Goal: Task Accomplishment & Management: Manage account settings

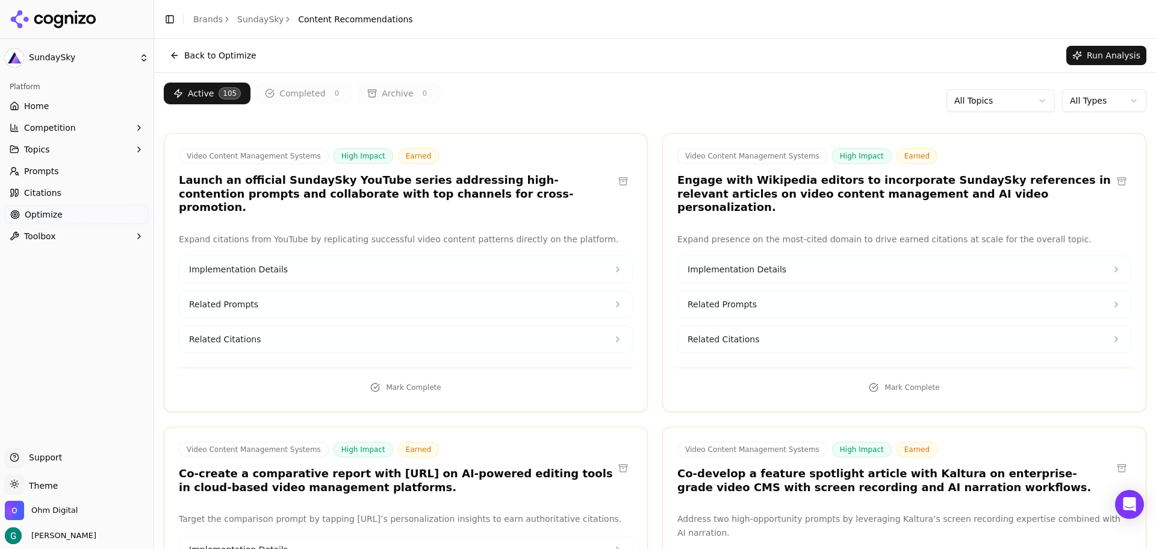
click at [67, 149] on button "Topics" at bounding box center [77, 149] width 144 height 19
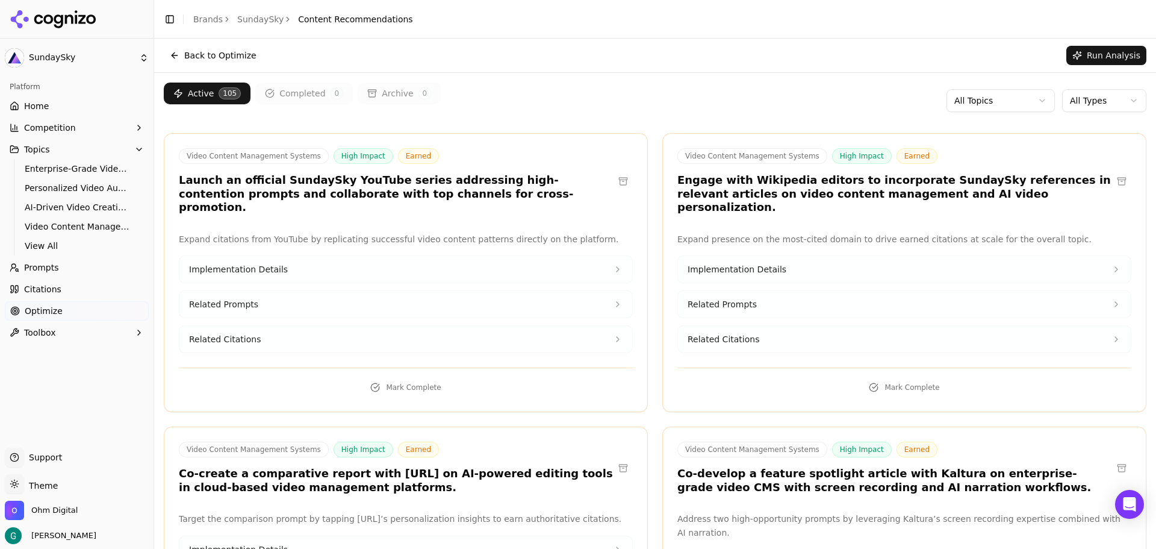
click at [31, 165] on span "Enterprise-Grade Video Distribution" at bounding box center [77, 169] width 105 height 12
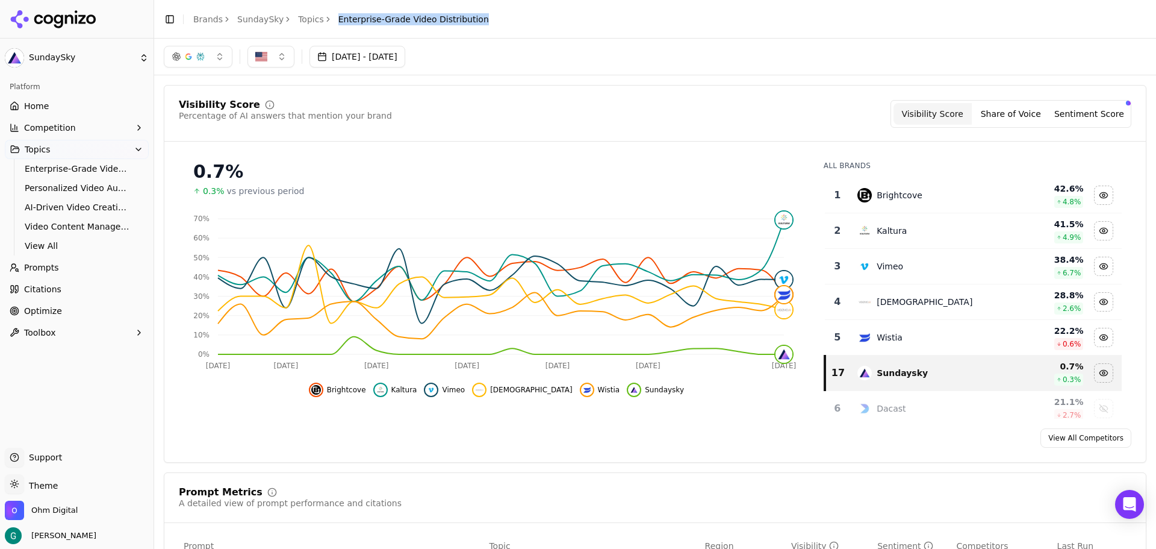
drag, startPoint x: 470, startPoint y: 20, endPoint x: 323, endPoint y: 14, distance: 146.5
click at [323, 14] on header "Toggle Sidebar Brands SundaySky Topics Enterprise-Grade Video Distribution" at bounding box center [655, 19] width 1002 height 39
click at [76, 223] on span "Video Content Management Systems" at bounding box center [77, 226] width 105 height 12
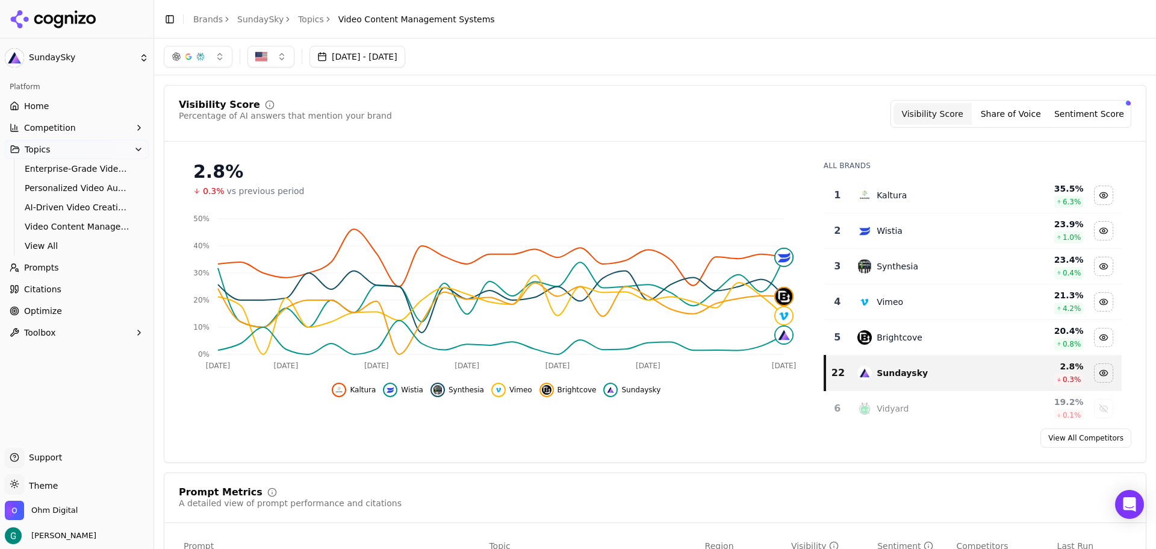
click at [45, 270] on span "Prompts" at bounding box center [41, 267] width 35 height 12
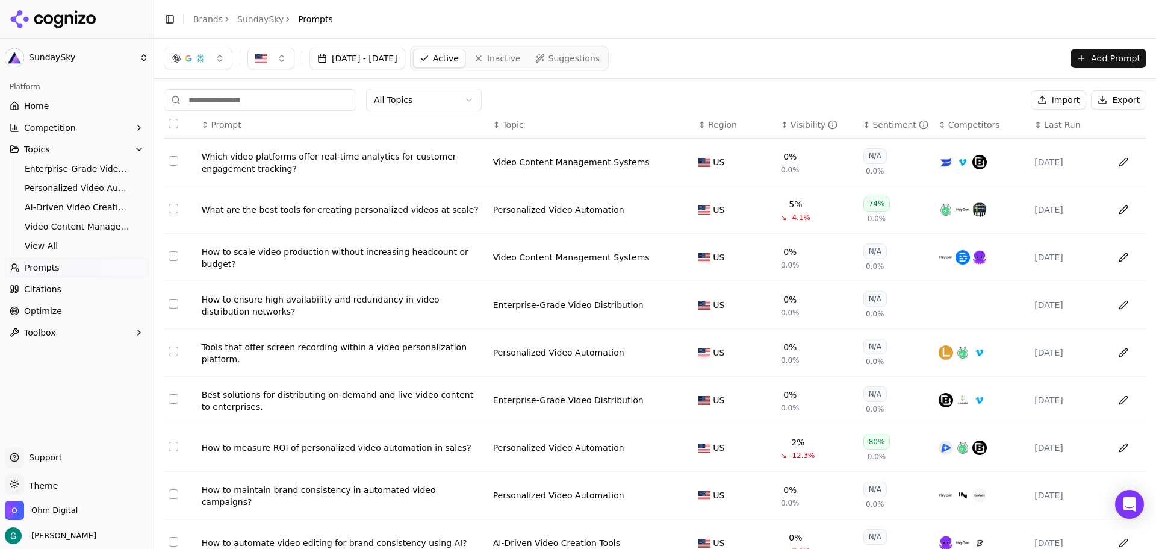
click at [49, 226] on span "Video Content Management Systems" at bounding box center [77, 226] width 105 height 12
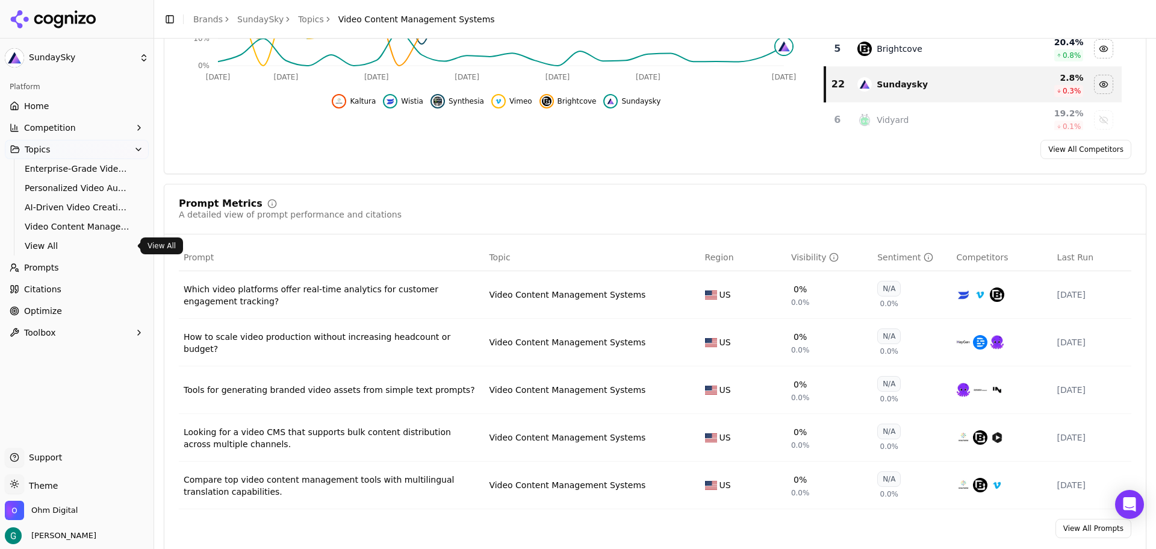
scroll to position [301, 0]
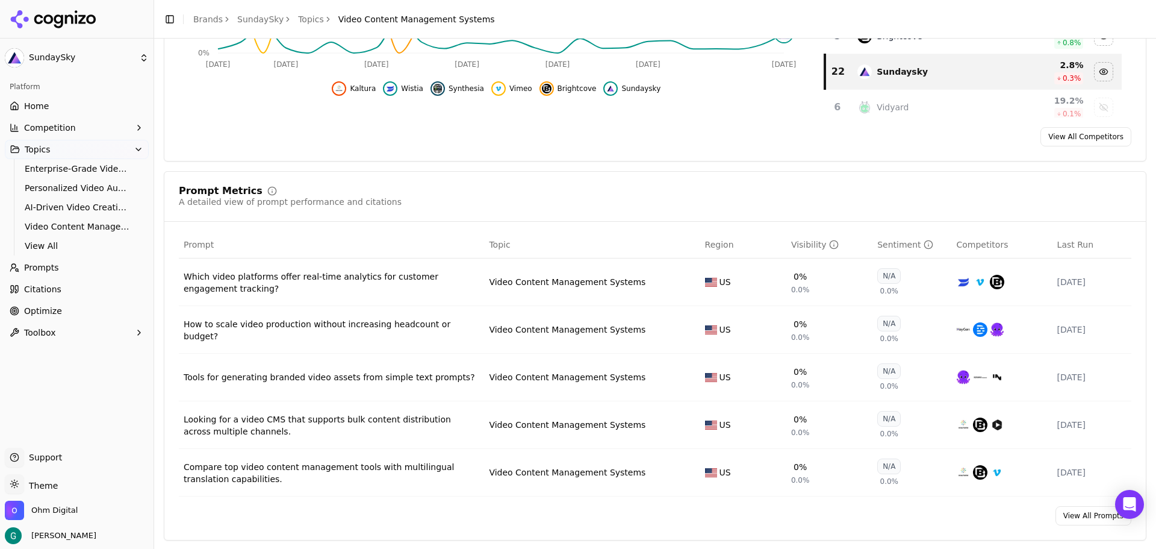
click at [49, 266] on span "Prompts" at bounding box center [41, 267] width 35 height 12
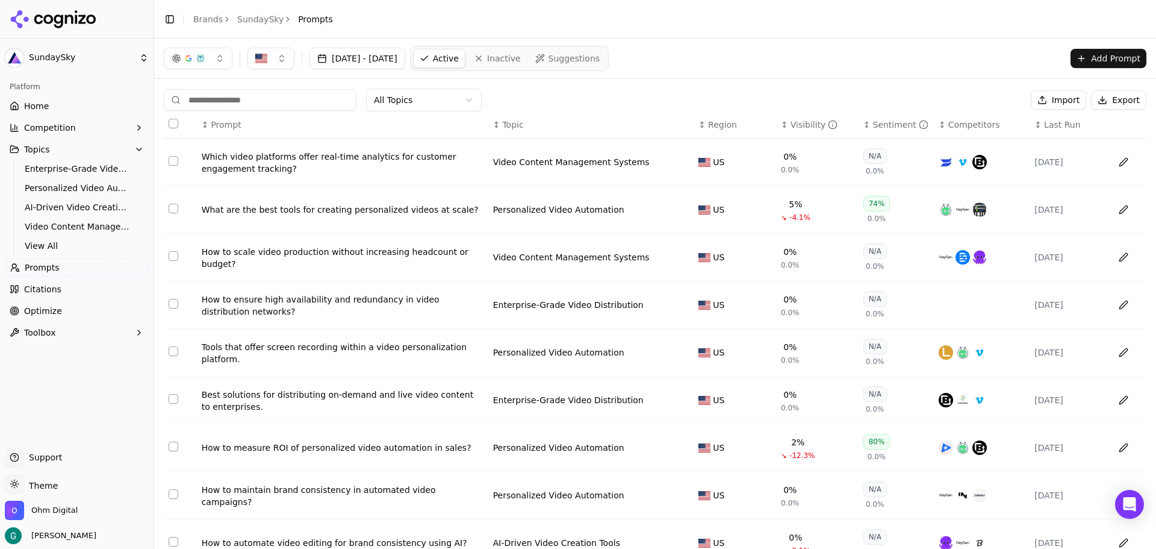
click at [464, 102] on html "SundaySky Platform Home Competition Topics Enterprise-Grade Video Distribution …" at bounding box center [578, 274] width 1156 height 549
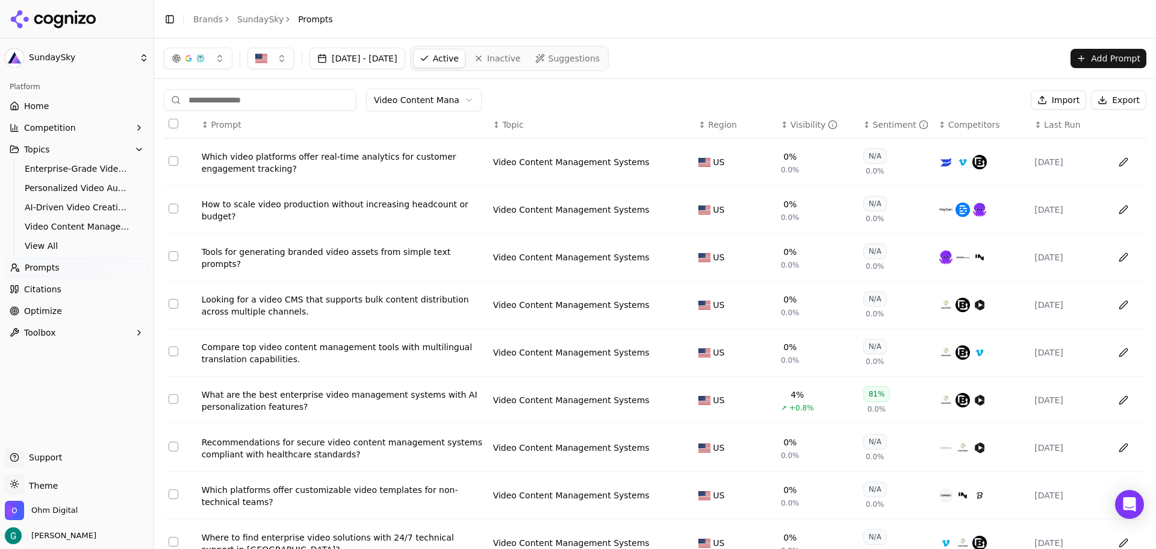
click at [171, 121] on button "Select all rows" at bounding box center [174, 124] width 10 height 10
click at [959, 99] on button "Deactivate ( 10 )" at bounding box center [978, 99] width 93 height 19
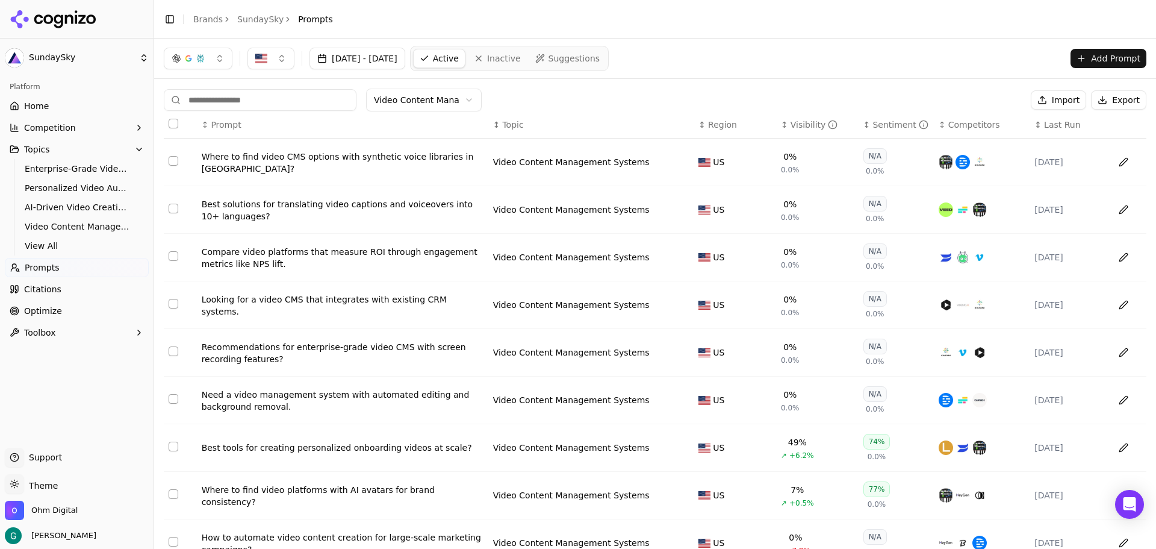
click at [175, 126] on button "Select all rows" at bounding box center [174, 124] width 10 height 10
click at [965, 102] on button "Deactivate ( 10 )" at bounding box center [978, 99] width 93 height 19
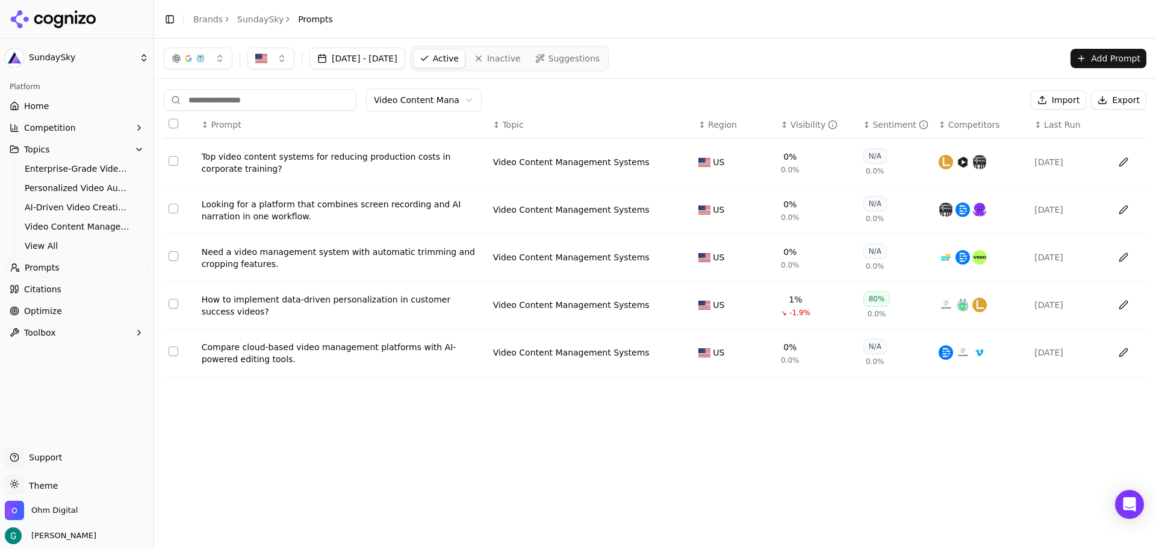
click at [175, 124] on button "Select all rows" at bounding box center [174, 124] width 10 height 10
click at [984, 98] on button "Deactivate ( 5 )" at bounding box center [982, 99] width 88 height 19
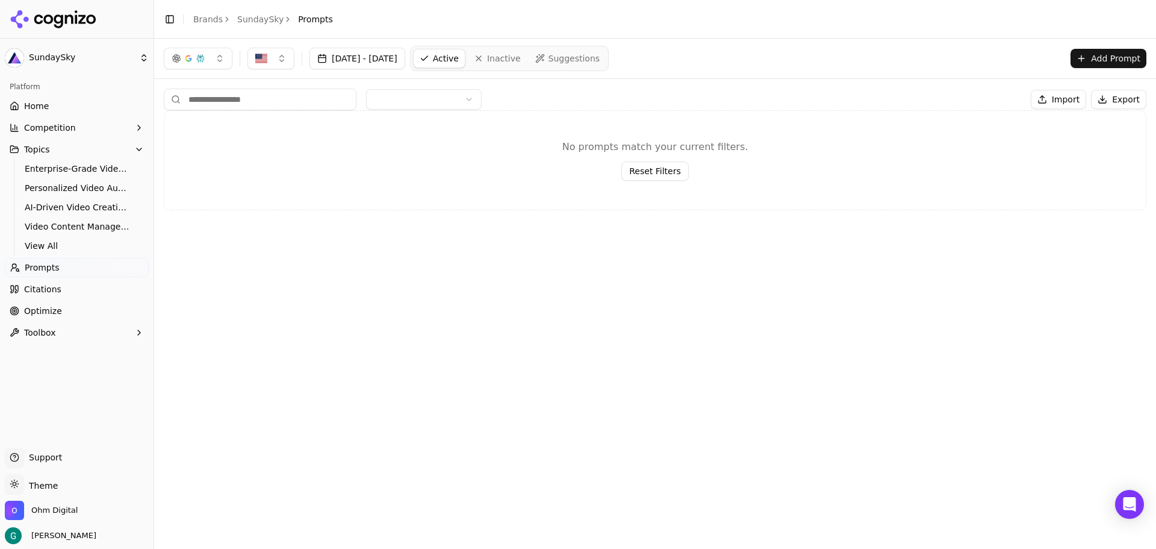
click at [395, 102] on html "SundaySky Platform Home Competition Topics Enterprise-Grade Video Distribution …" at bounding box center [578, 274] width 1156 height 549
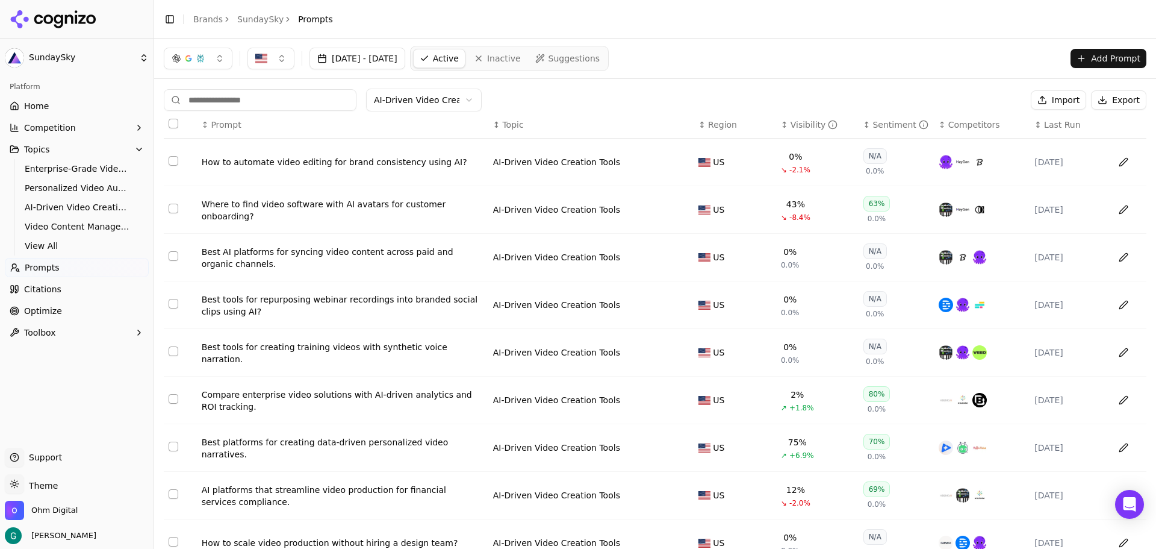
click at [223, 98] on input at bounding box center [260, 100] width 193 height 22
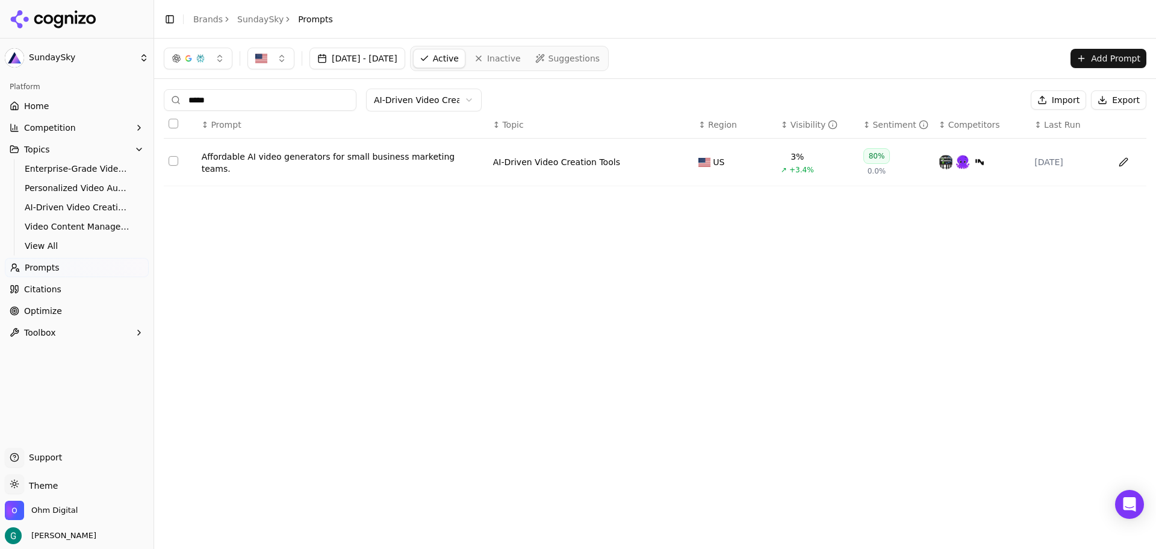
type input "*****"
click at [171, 162] on button "Select row 1" at bounding box center [174, 161] width 10 height 10
click at [991, 97] on button "Deactivate ( 1 )" at bounding box center [982, 99] width 88 height 19
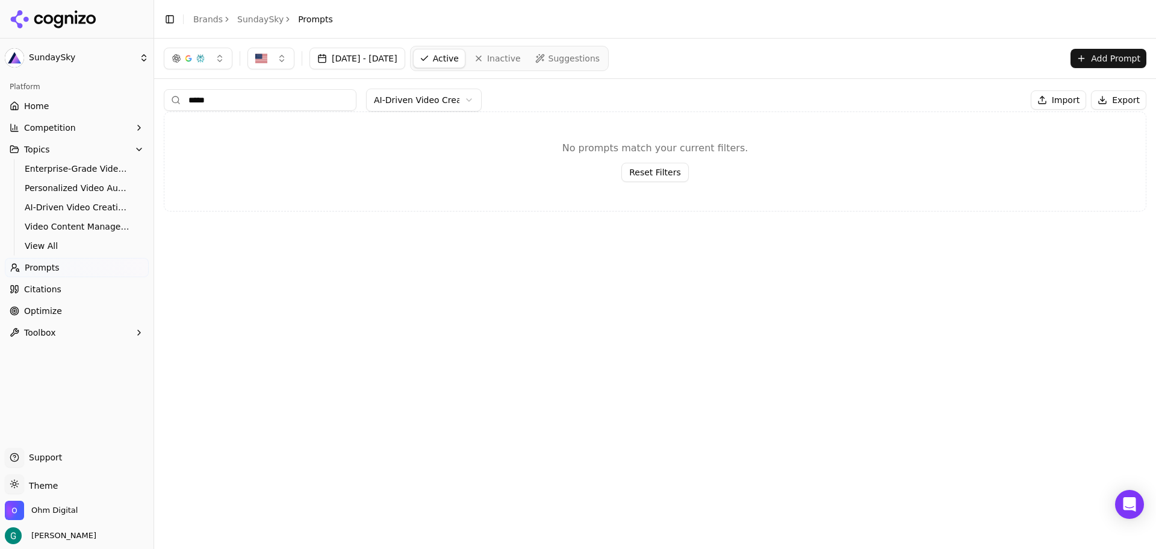
click at [245, 102] on input "*****" at bounding box center [260, 100] width 193 height 22
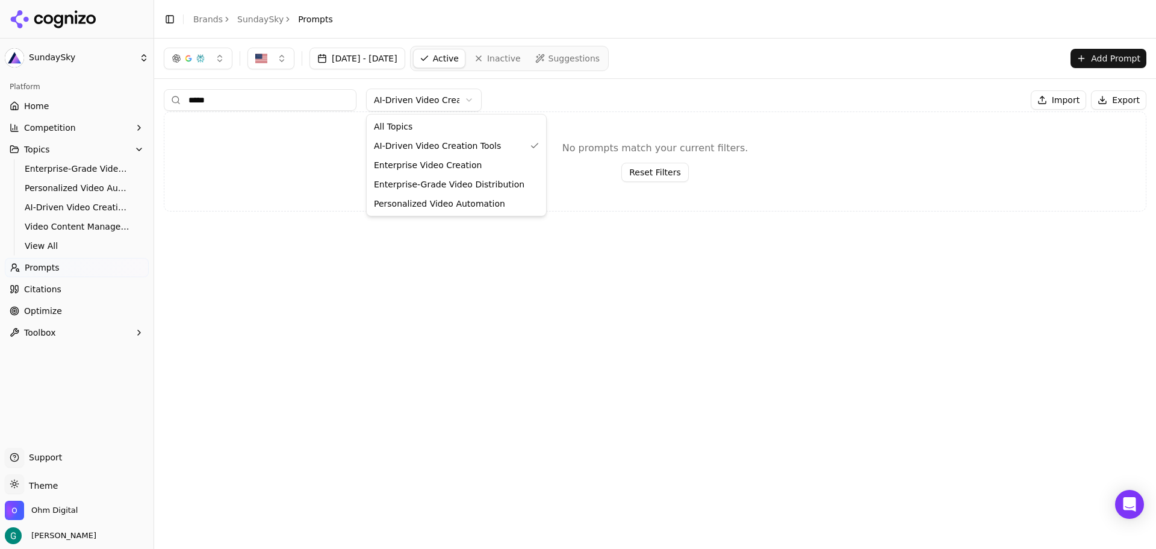
click at [431, 96] on html "SundaySky Platform Home Competition Topics Enterprise-Grade Video Distribution …" at bounding box center [578, 274] width 1156 height 549
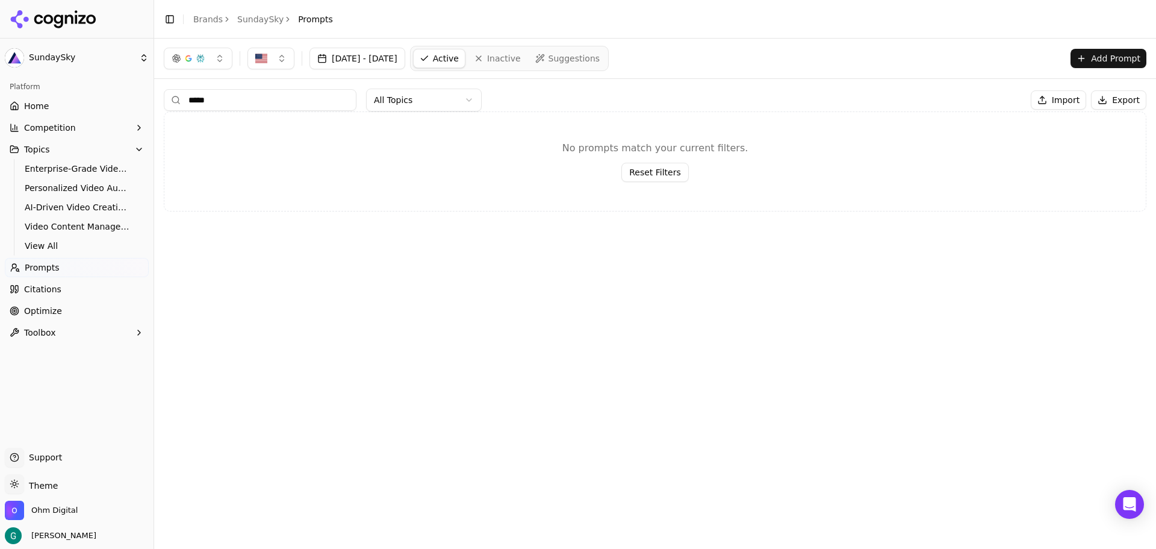
drag, startPoint x: 222, startPoint y: 99, endPoint x: 145, endPoint y: 99, distance: 77.7
click at [145, 99] on div "SundaySky Platform Home Competition Topics Enterprise-Grade Video Distribution …" at bounding box center [578, 274] width 1156 height 549
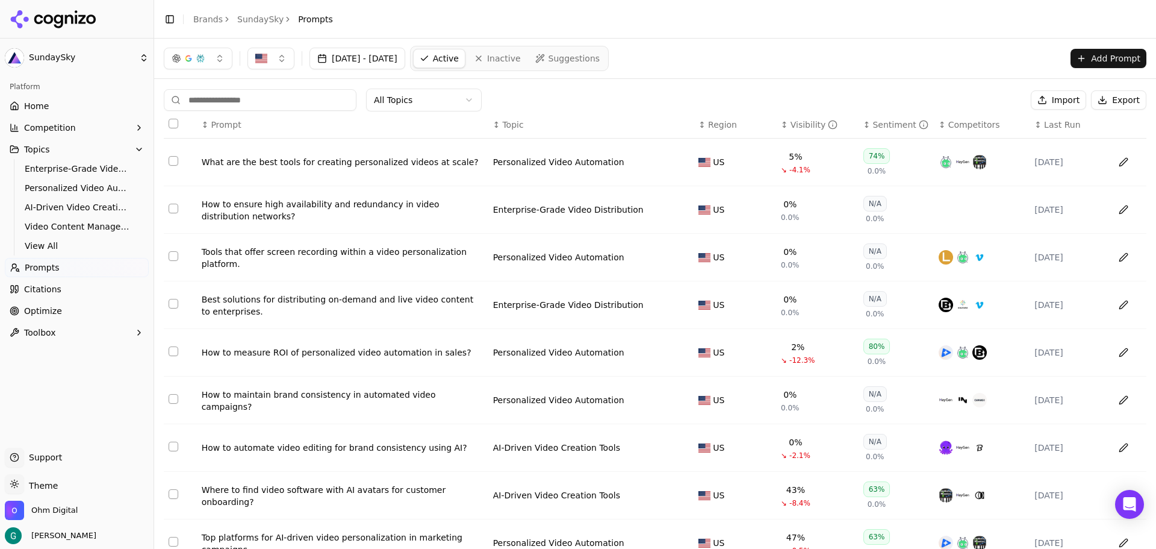
click at [48, 132] on span "Competition" at bounding box center [50, 128] width 52 height 12
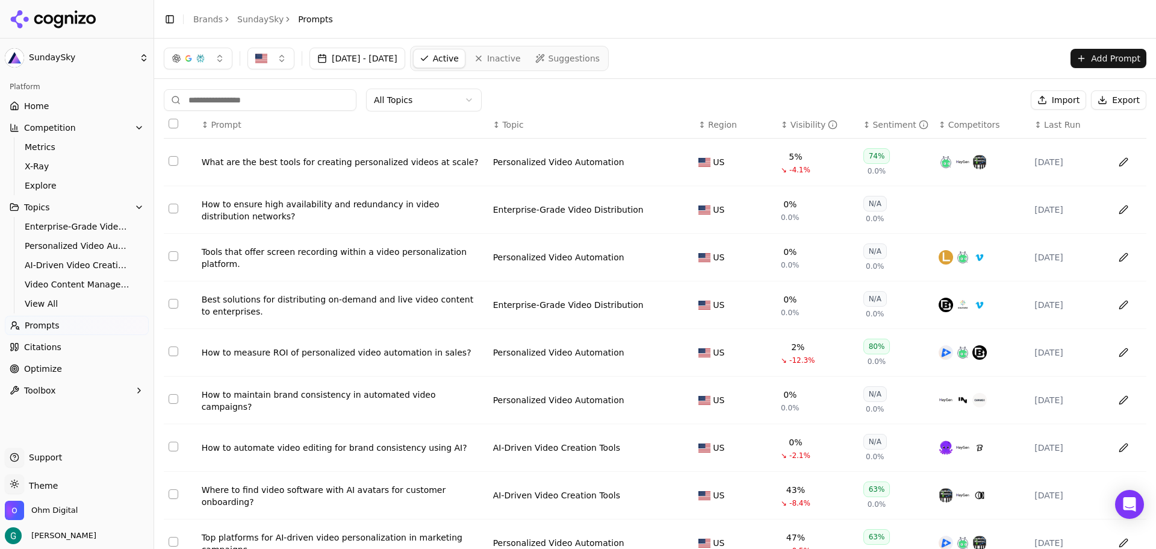
click at [49, 148] on span "Metrics" at bounding box center [77, 147] width 105 height 12
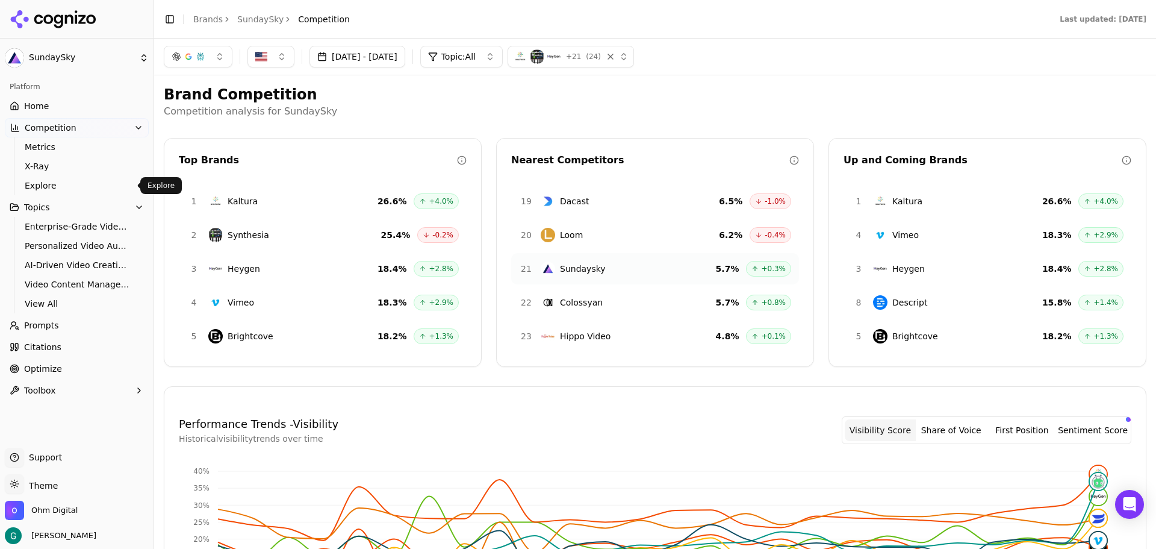
click at [49, 188] on span "Explore" at bounding box center [77, 185] width 105 height 12
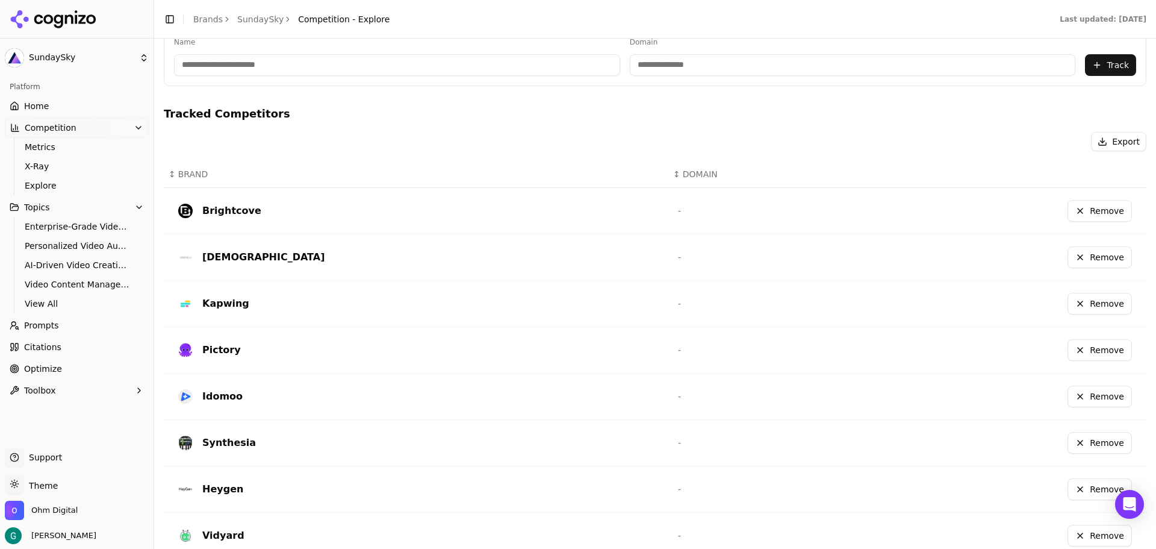
scroll to position [256, 0]
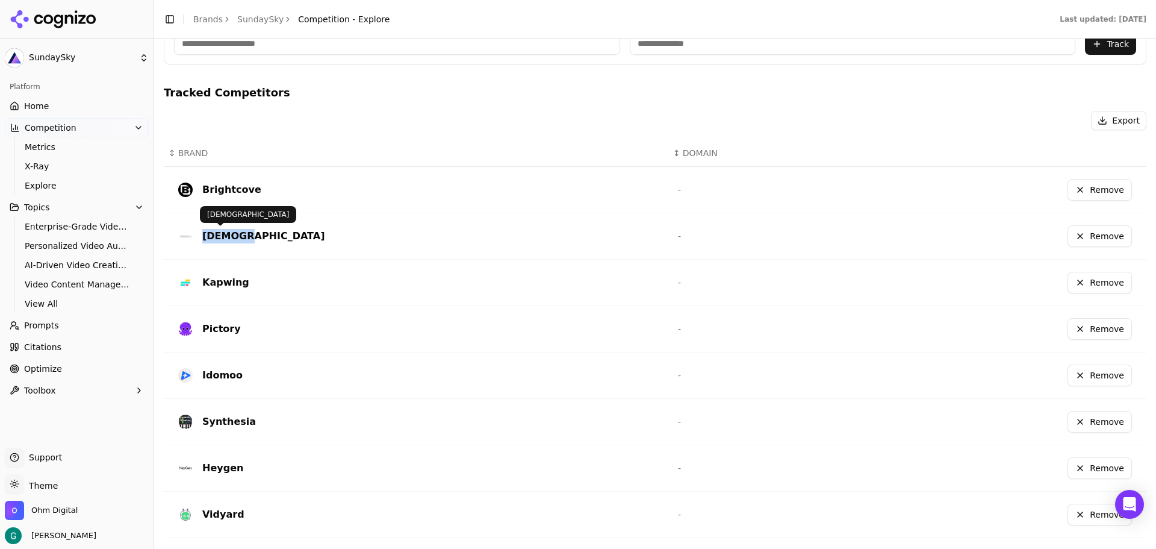
drag, startPoint x: 232, startPoint y: 239, endPoint x: 204, endPoint y: 239, distance: 27.7
click at [204, 239] on div "[DEMOGRAPHIC_DATA]" at bounding box center [418, 235] width 481 height 19
copy div "[DEMOGRAPHIC_DATA]"
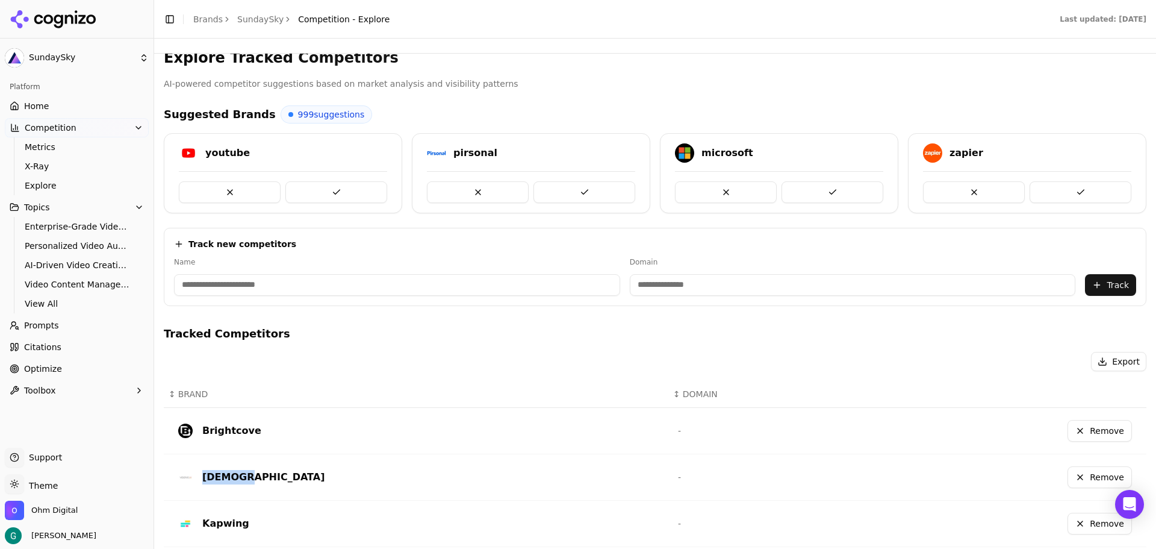
scroll to position [0, 0]
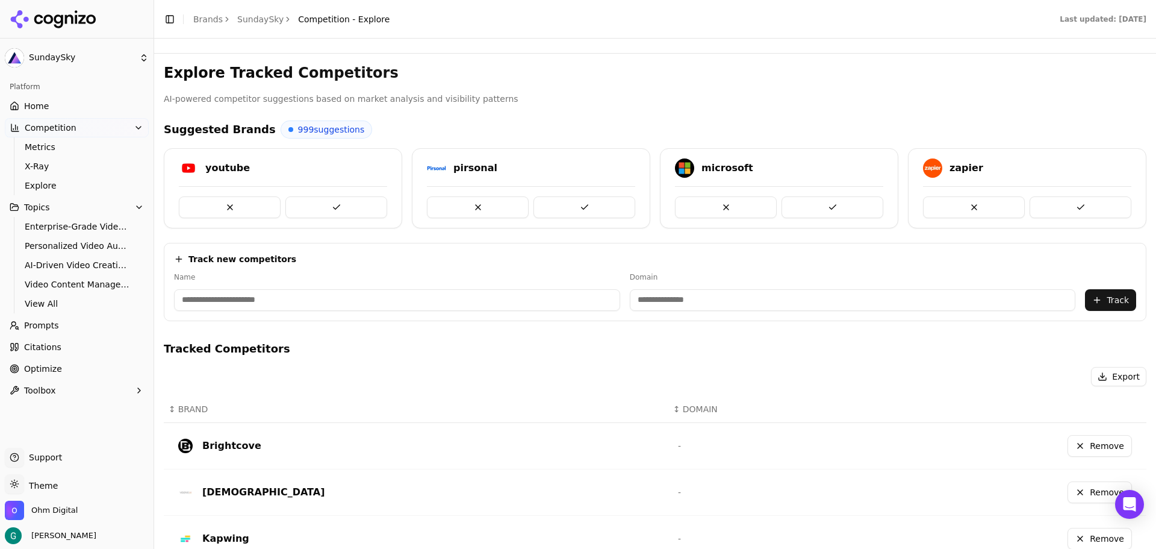
click at [290, 302] on input at bounding box center [397, 300] width 446 height 22
click at [678, 295] on input at bounding box center [853, 300] width 446 height 22
paste input "**********"
type input "**********"
click at [232, 299] on input at bounding box center [376, 300] width 405 height 22
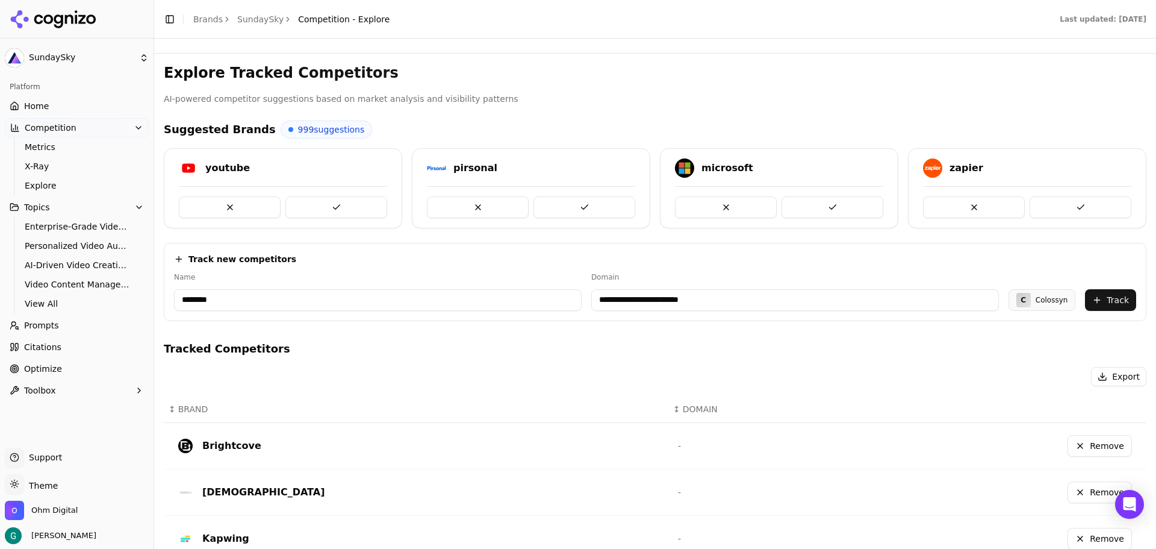
type input "********"
click at [1118, 297] on button "Track" at bounding box center [1110, 300] width 51 height 22
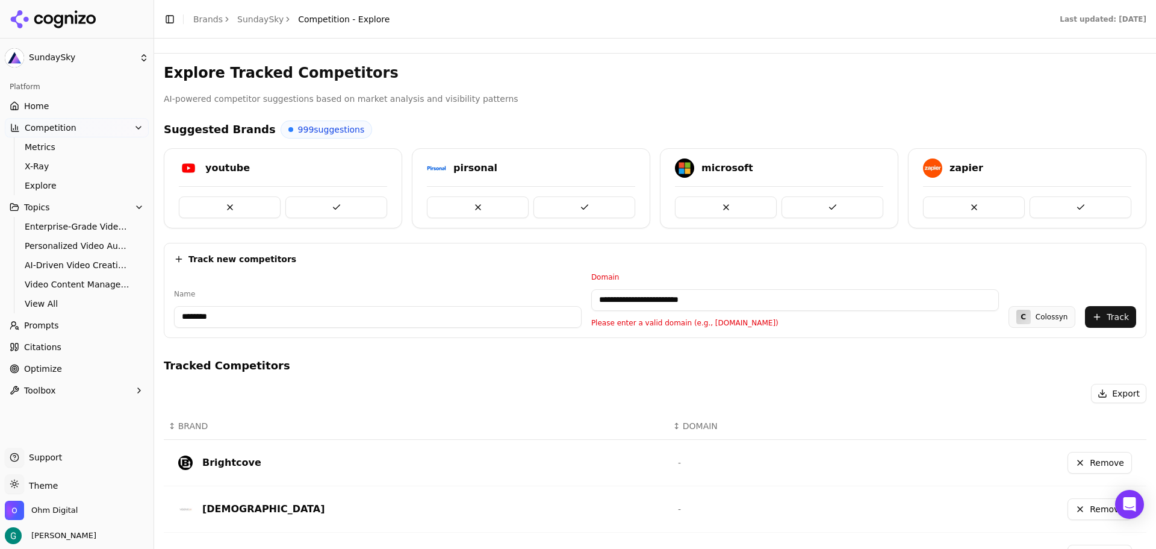
drag, startPoint x: 645, startPoint y: 302, endPoint x: 576, endPoint y: 296, distance: 68.9
click at [576, 296] on div "**********" at bounding box center [655, 299] width 962 height 55
click at [684, 305] on input "**********" at bounding box center [795, 300] width 408 height 22
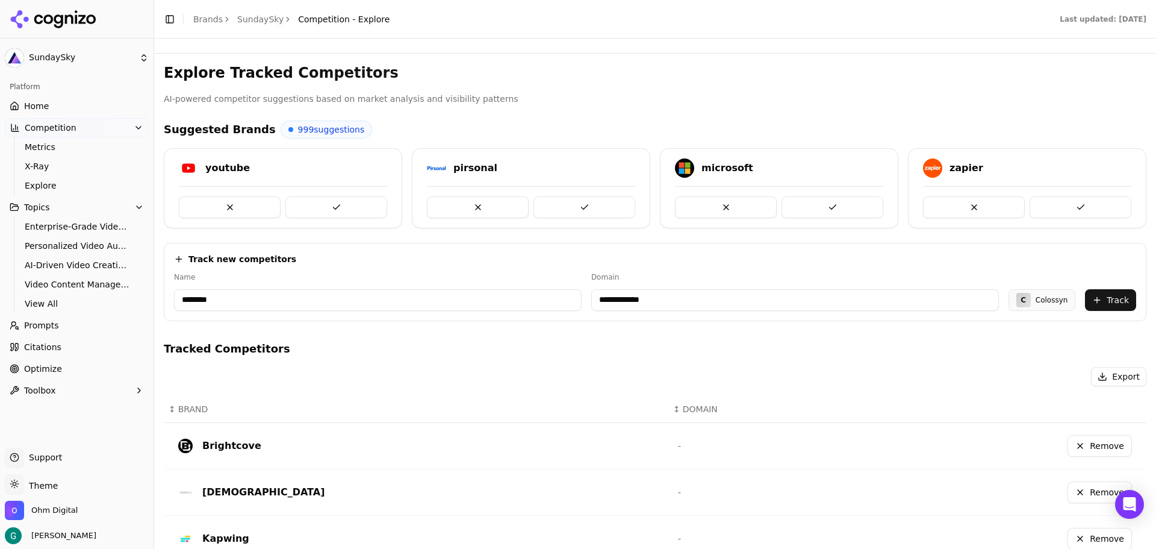
type input "**********"
click at [1103, 301] on button "Track" at bounding box center [1110, 300] width 51 height 22
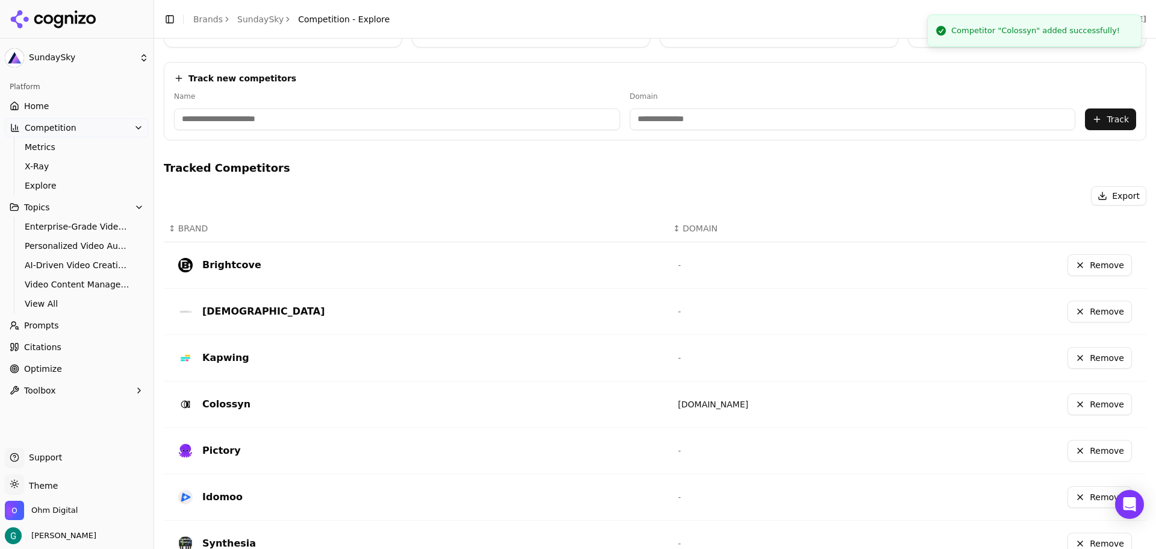
scroll to position [241, 0]
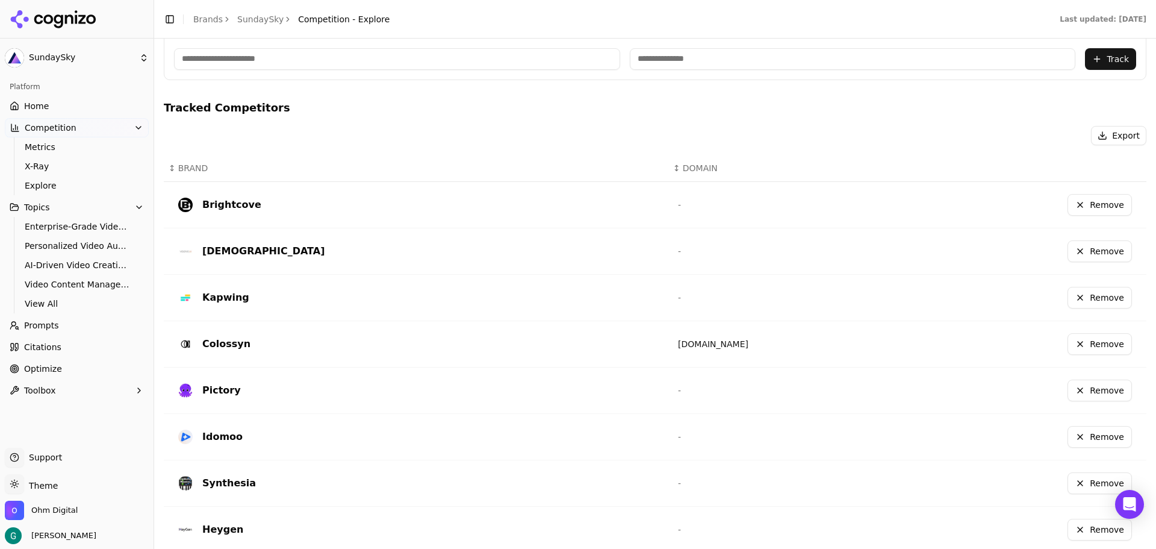
click at [1108, 390] on button "Remove" at bounding box center [1100, 390] width 64 height 22
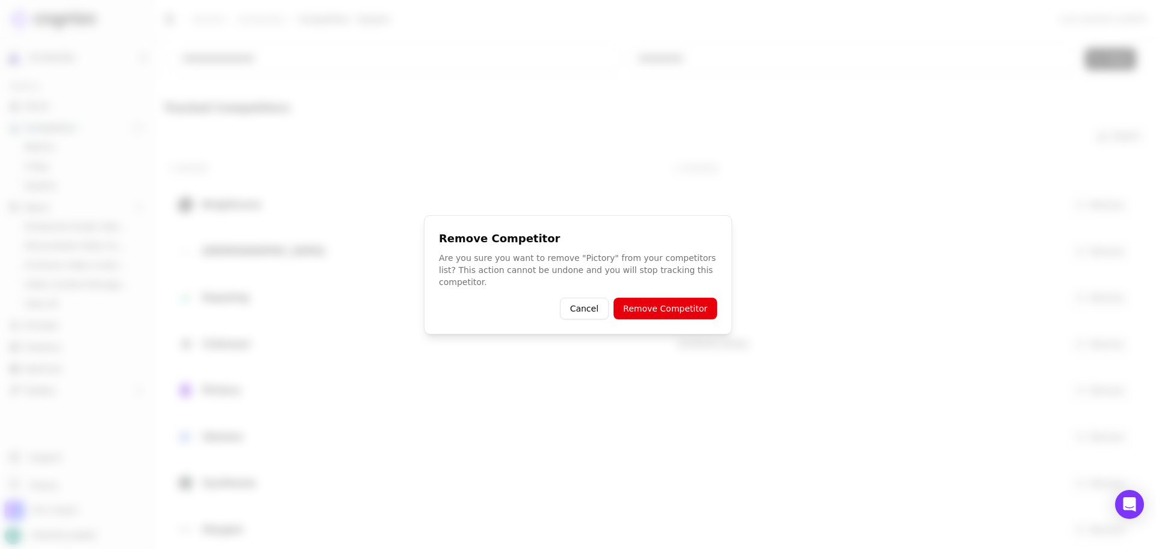
click at [661, 298] on button "Remove Competitor" at bounding box center [666, 309] width 104 height 22
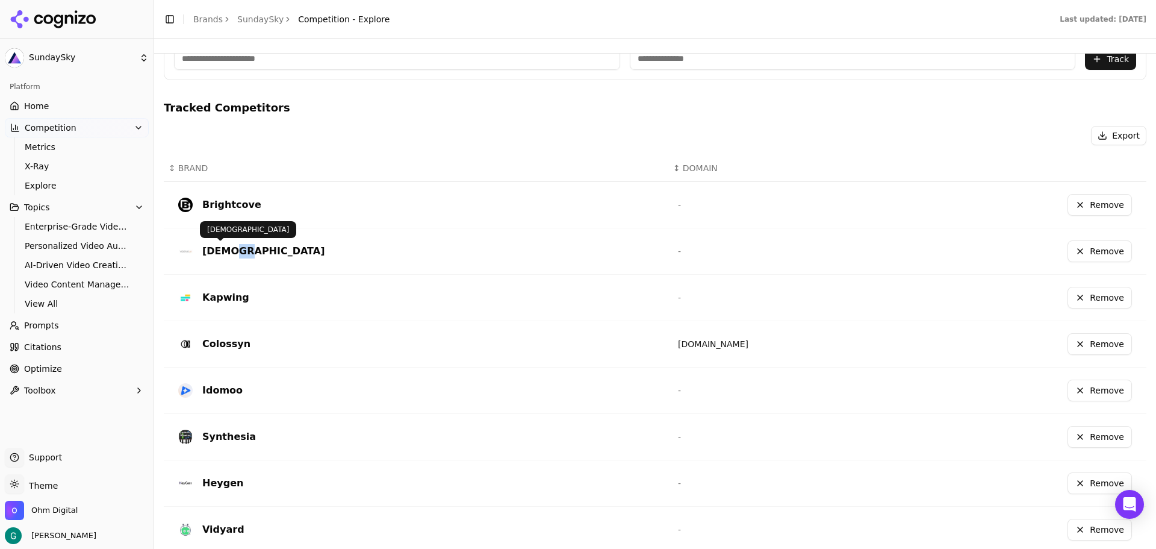
drag, startPoint x: 252, startPoint y: 250, endPoint x: 222, endPoint y: 254, distance: 30.4
click at [222, 254] on div "[DEMOGRAPHIC_DATA]" at bounding box center [418, 251] width 481 height 19
click at [1092, 250] on button "Remove" at bounding box center [1100, 251] width 64 height 22
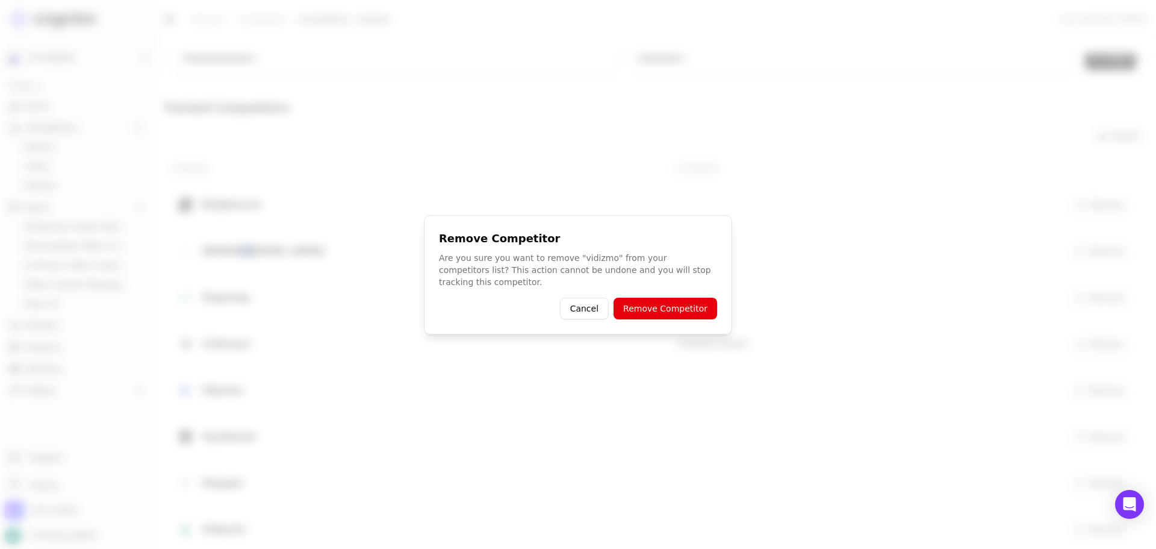
click at [655, 298] on button "Remove Competitor" at bounding box center [666, 309] width 104 height 22
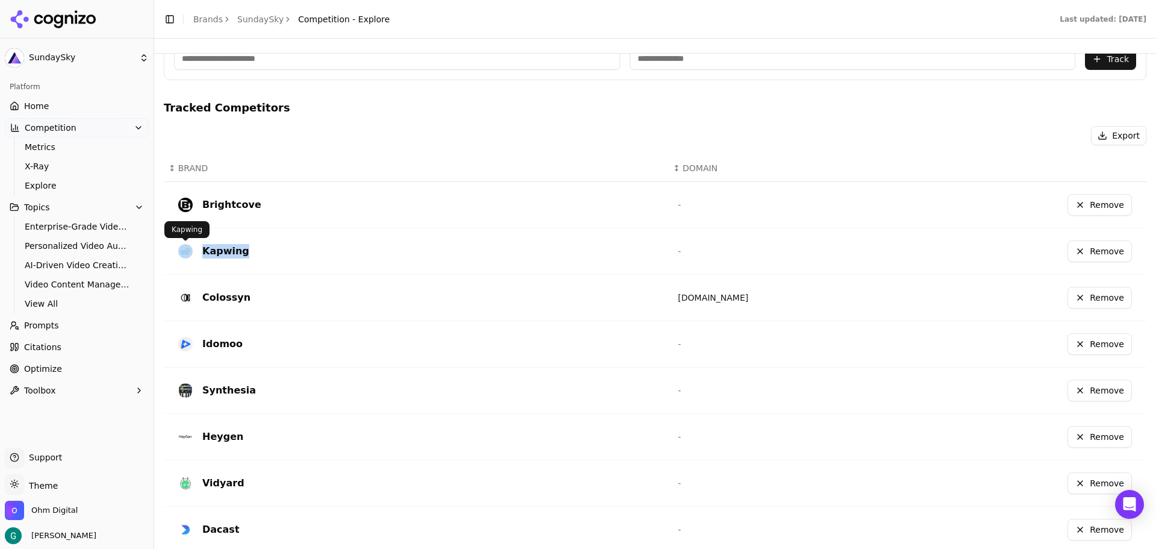
drag, startPoint x: 253, startPoint y: 248, endPoint x: 191, endPoint y: 252, distance: 62.2
click at [191, 252] on div "Kapwing" at bounding box center [418, 251] width 481 height 19
copy div "Kapwing"
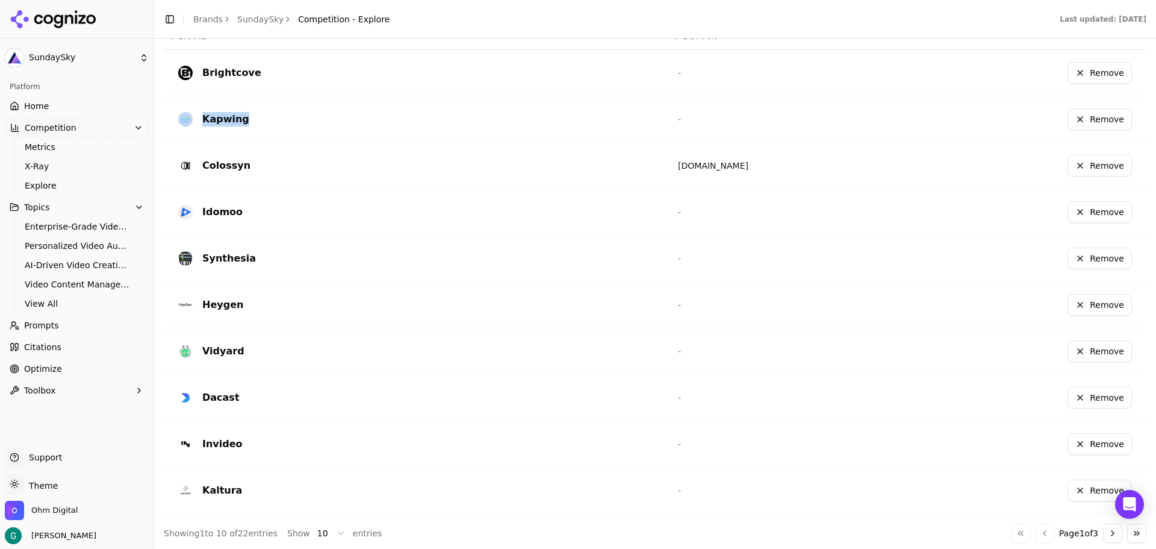
scroll to position [376, 0]
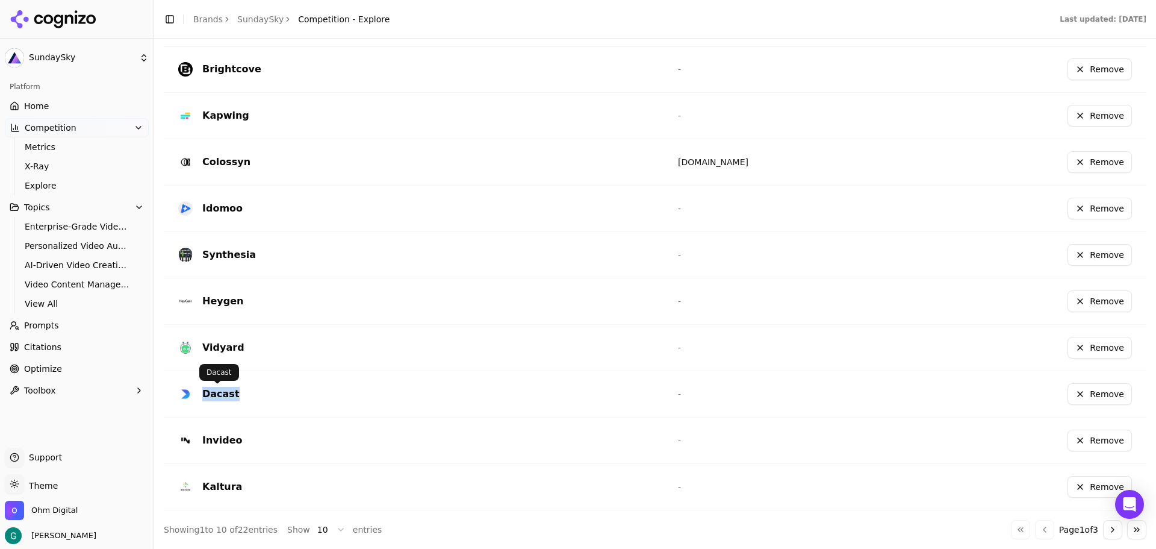
drag, startPoint x: 244, startPoint y: 391, endPoint x: 199, endPoint y: 394, distance: 45.3
click at [199, 394] on div "Dacast" at bounding box center [418, 393] width 481 height 19
copy div "Dacast"
click at [1104, 395] on button "Remove" at bounding box center [1100, 394] width 64 height 22
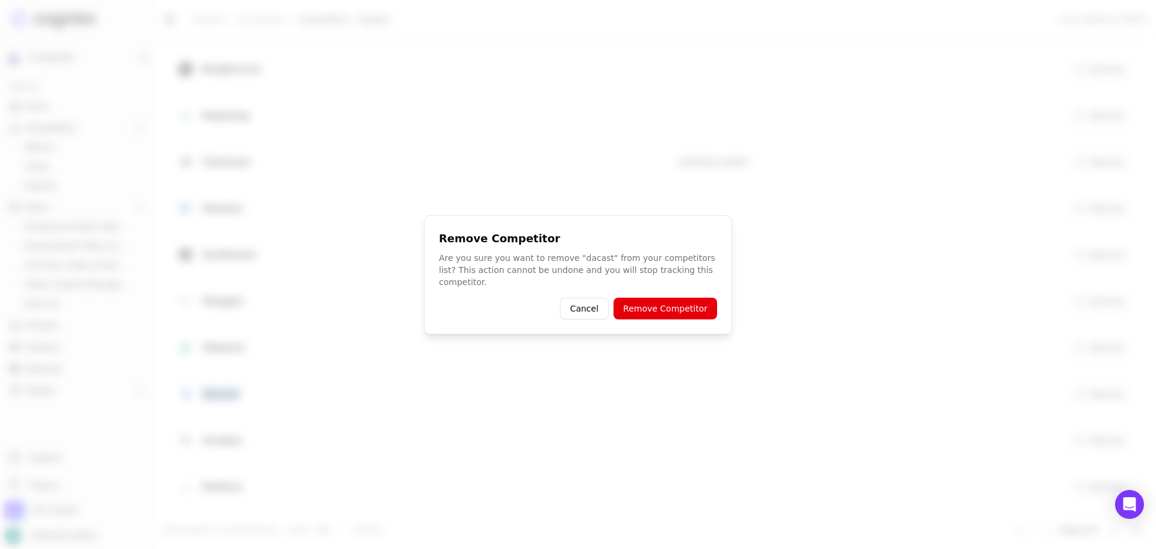
click at [653, 301] on button "Remove Competitor" at bounding box center [666, 309] width 104 height 22
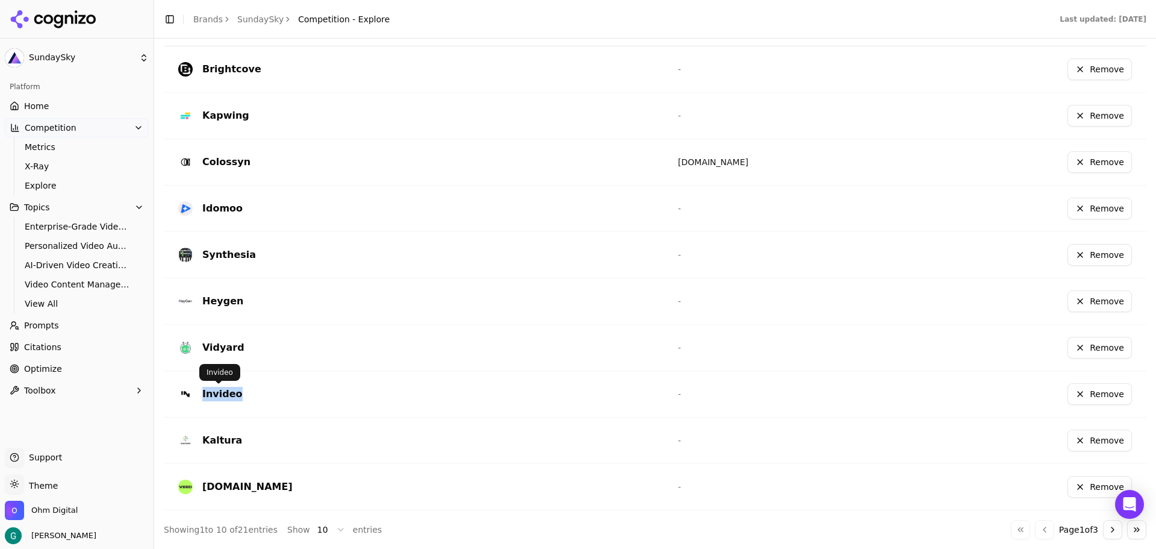
drag, startPoint x: 240, startPoint y: 396, endPoint x: 202, endPoint y: 397, distance: 37.4
click at [202, 397] on div "Invideo" at bounding box center [418, 393] width 481 height 19
drag, startPoint x: 245, startPoint y: 487, endPoint x: 201, endPoint y: 491, distance: 43.6
click at [201, 491] on div "[DOMAIN_NAME]" at bounding box center [418, 486] width 481 height 19
copy div "[DOMAIN_NAME]"
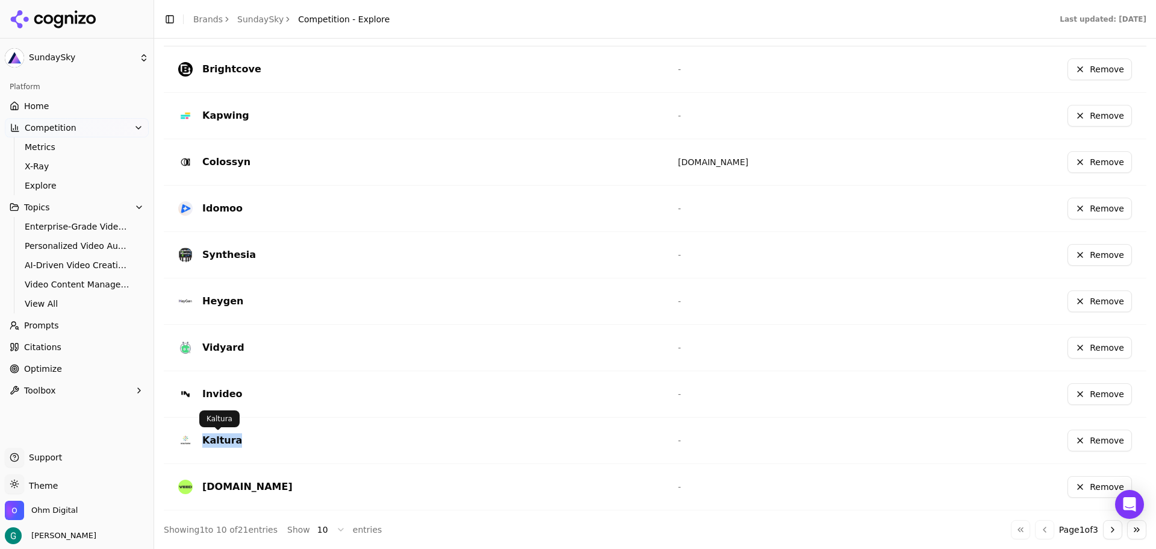
drag, startPoint x: 244, startPoint y: 439, endPoint x: 203, endPoint y: 442, distance: 41.1
click at [203, 442] on div "Kaltura" at bounding box center [418, 440] width 481 height 19
copy div "Kaltura"
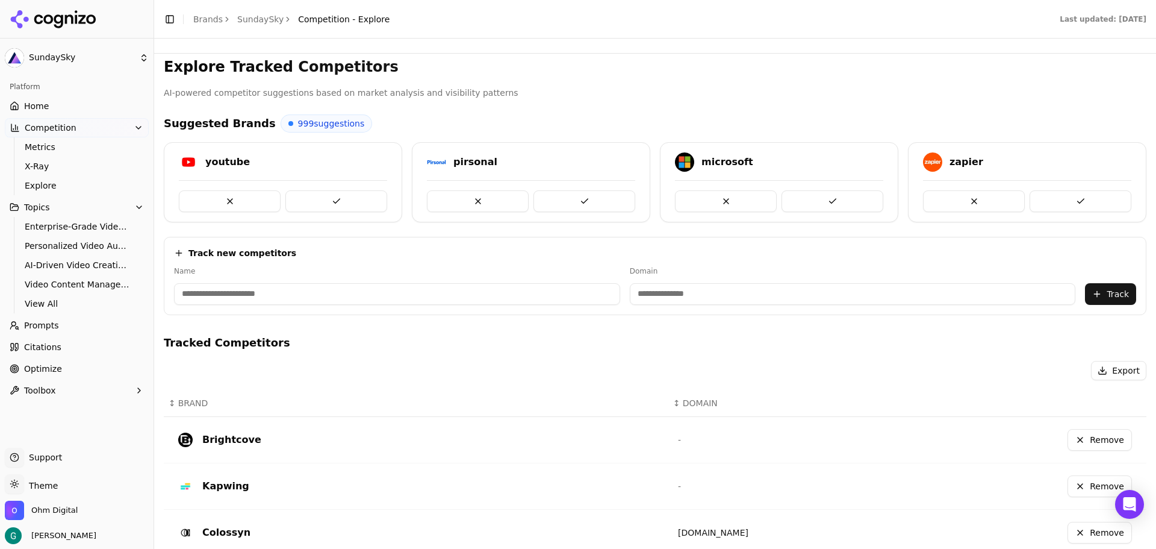
scroll to position [0, 0]
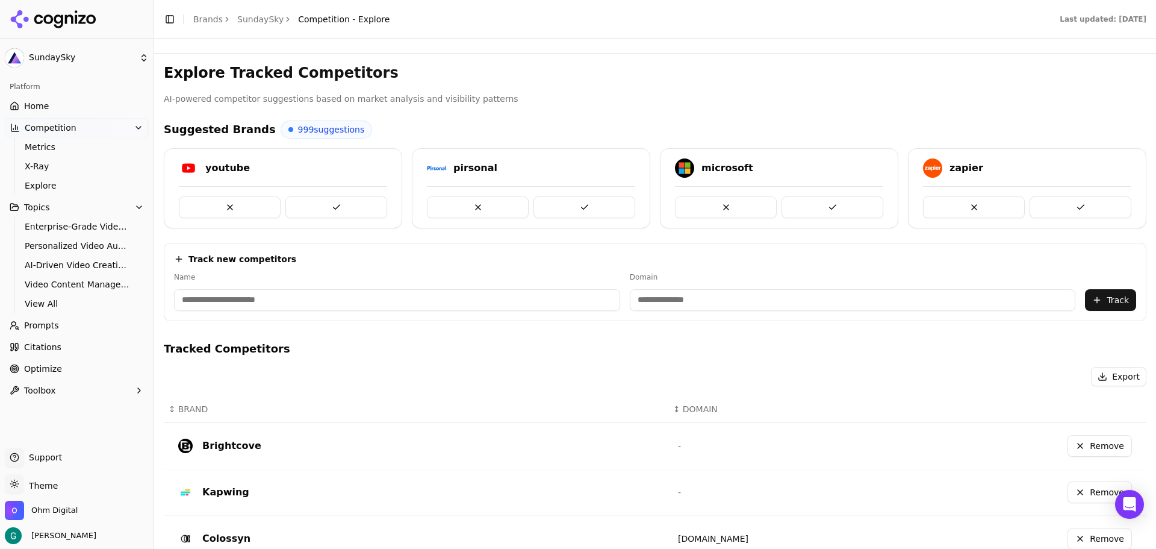
click at [242, 295] on input at bounding box center [397, 300] width 446 height 22
paste input "**********"
type input "**********"
drag, startPoint x: 235, startPoint y: 296, endPoint x: 99, endPoint y: 297, distance: 136.7
click at [99, 297] on div "**********" at bounding box center [578, 274] width 1156 height 549
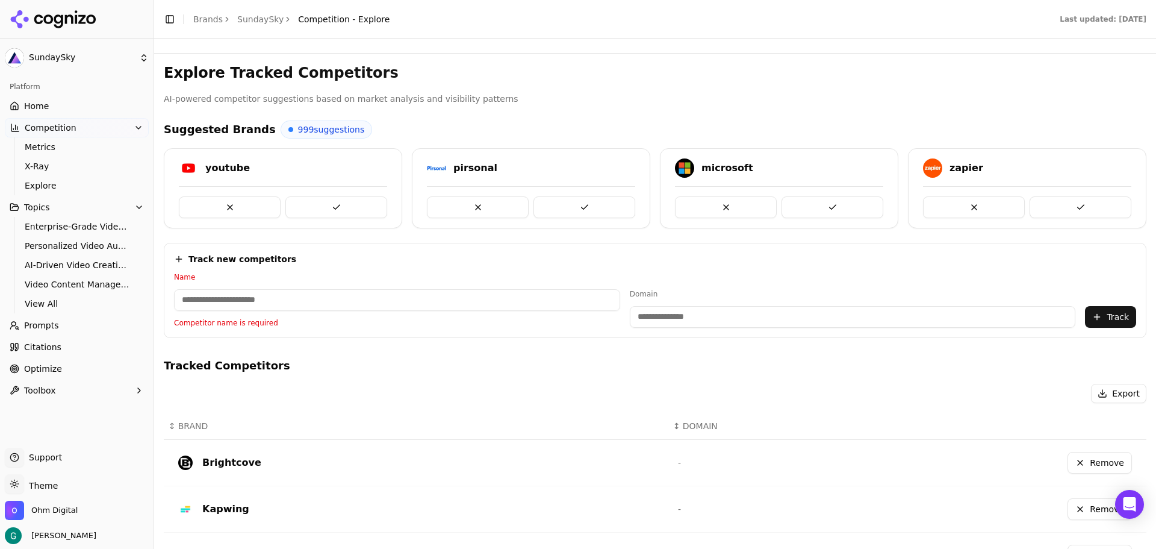
click at [647, 313] on input at bounding box center [853, 317] width 446 height 22
click at [650, 313] on input at bounding box center [853, 317] width 446 height 22
paste input "**********"
type input "**********"
click at [351, 298] on input at bounding box center [380, 300] width 413 height 22
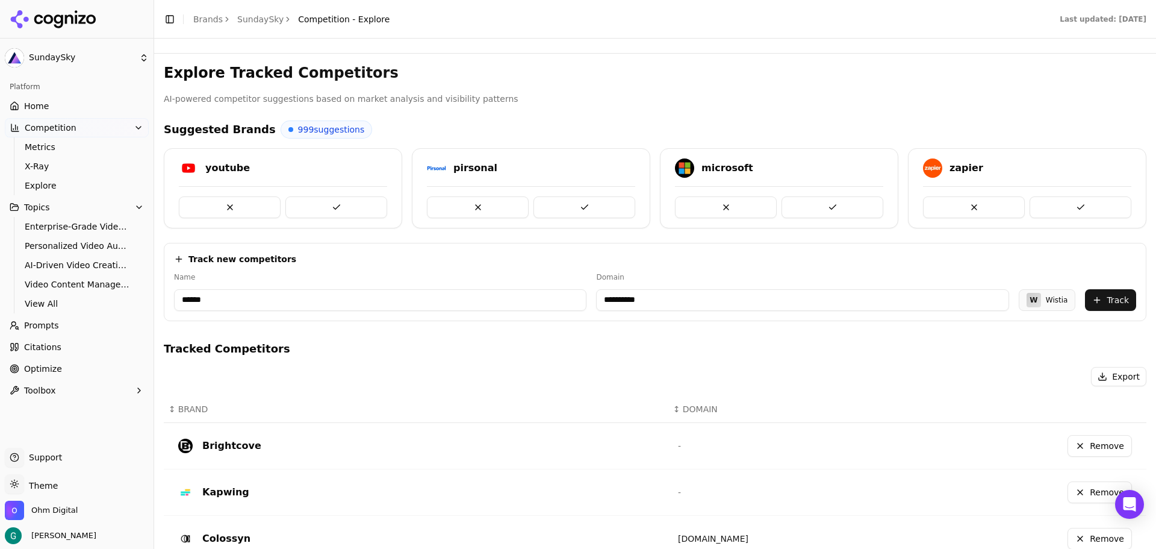
type input "******"
click at [1109, 298] on button "Track" at bounding box center [1110, 300] width 51 height 22
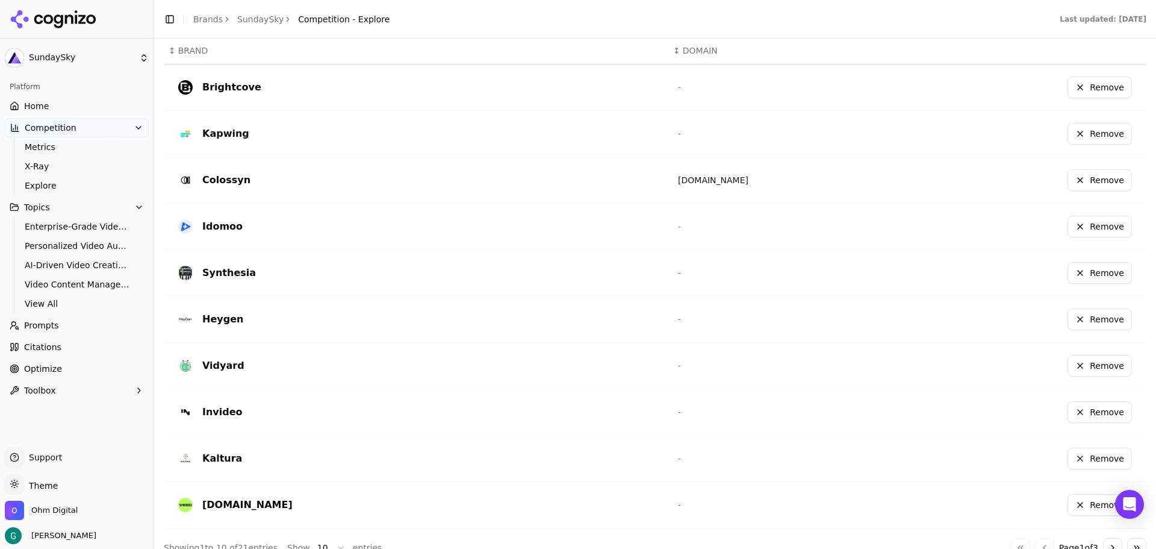
scroll to position [376, 0]
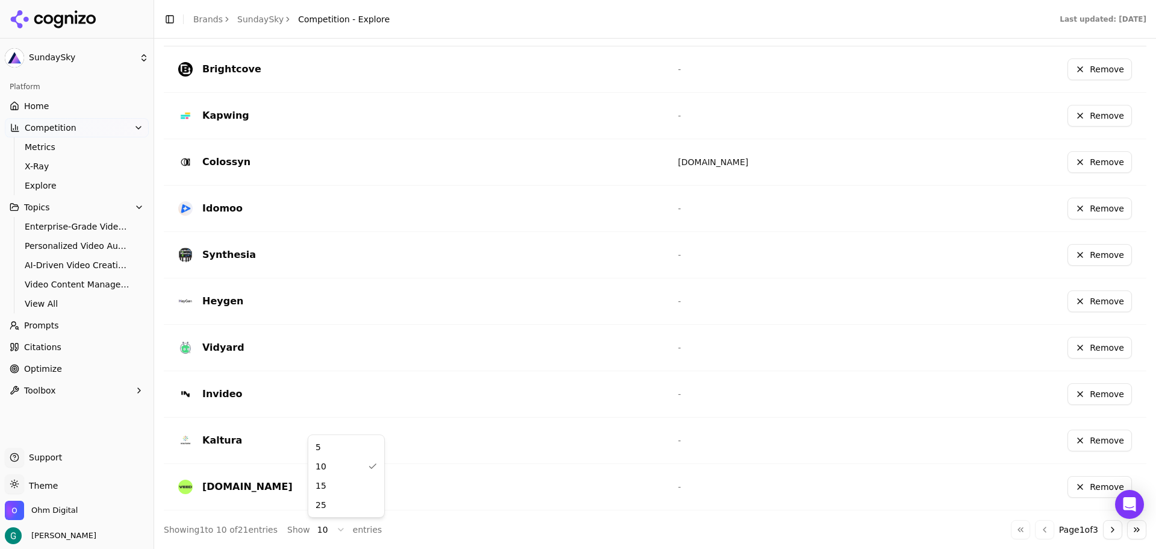
click at [334, 525] on html "SundaySky Platform Home Competition Metrics X-Ray Explore Topics Enterprise-Gra…" at bounding box center [578, 274] width 1156 height 549
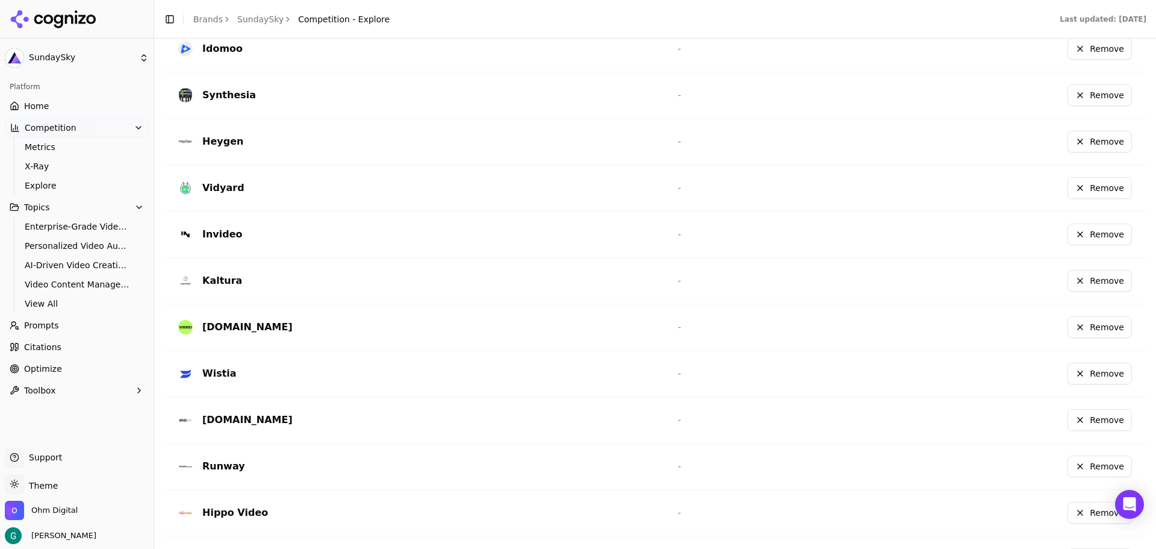
scroll to position [557, 0]
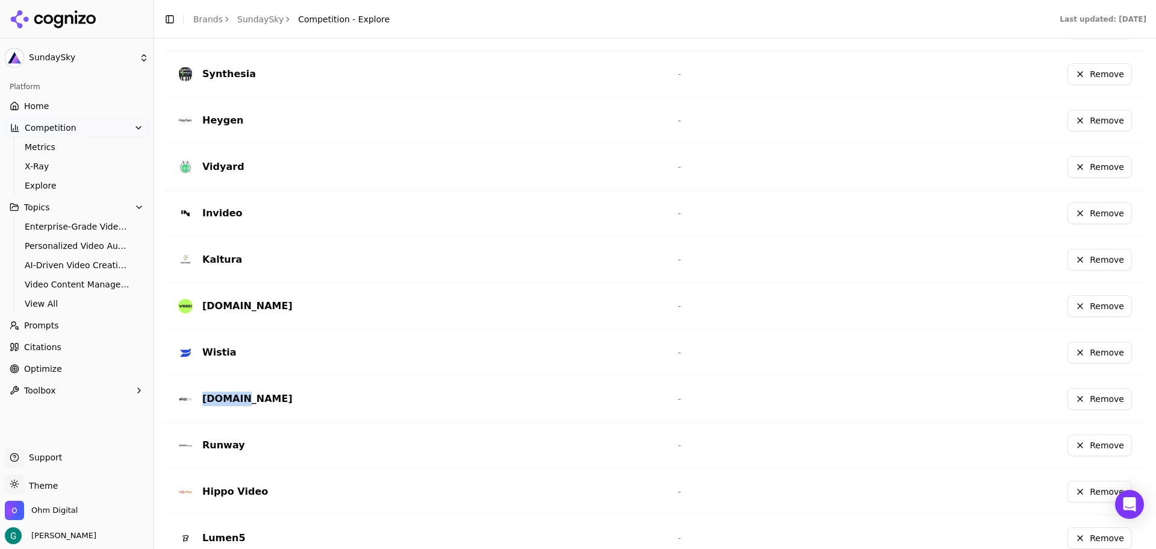
drag, startPoint x: 245, startPoint y: 406, endPoint x: 199, endPoint y: 403, distance: 46.5
click at [199, 403] on div "[DOMAIN_NAME]" at bounding box center [418, 398] width 481 height 19
copy div "[DOMAIN_NAME]"
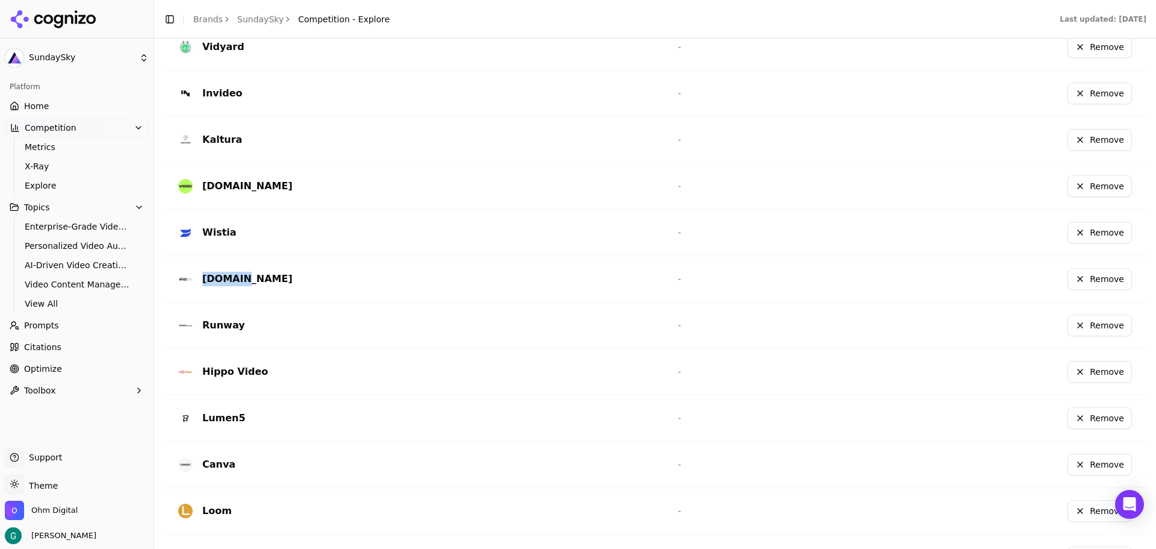
scroll to position [678, 0]
drag, startPoint x: 247, startPoint y: 325, endPoint x: 202, endPoint y: 328, distance: 44.6
click at [202, 328] on div "Runway" at bounding box center [418, 324] width 481 height 19
copy div "Runway"
click at [1088, 321] on button "Remove" at bounding box center [1100, 325] width 64 height 22
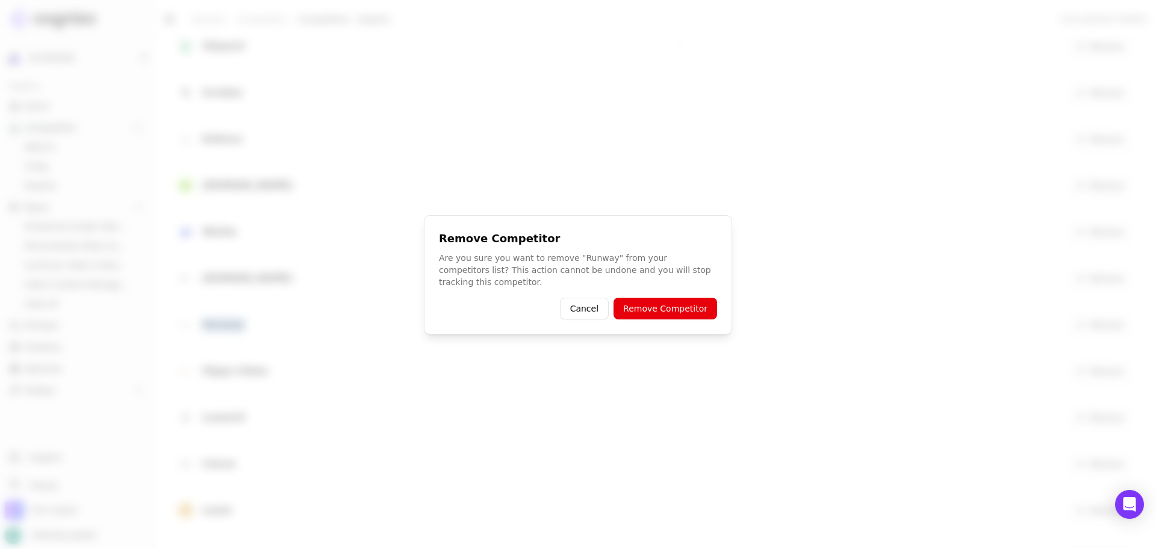
click at [673, 306] on button "Remove Competitor" at bounding box center [666, 309] width 104 height 22
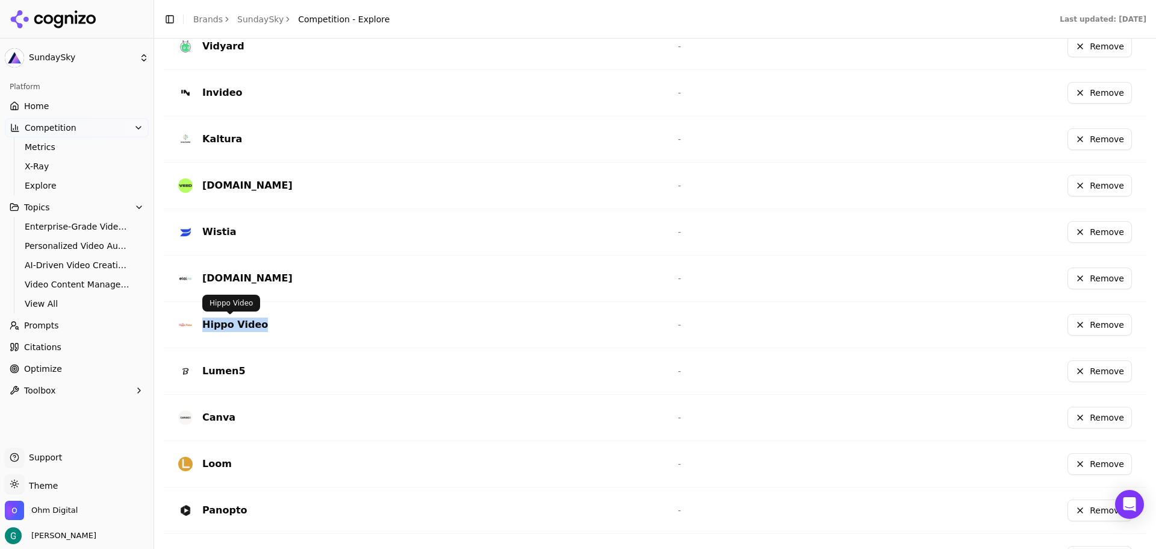
drag, startPoint x: 248, startPoint y: 328, endPoint x: 199, endPoint y: 329, distance: 48.8
click at [199, 329] on div "Hippo Video" at bounding box center [418, 324] width 481 height 19
copy div "Hippo Video"
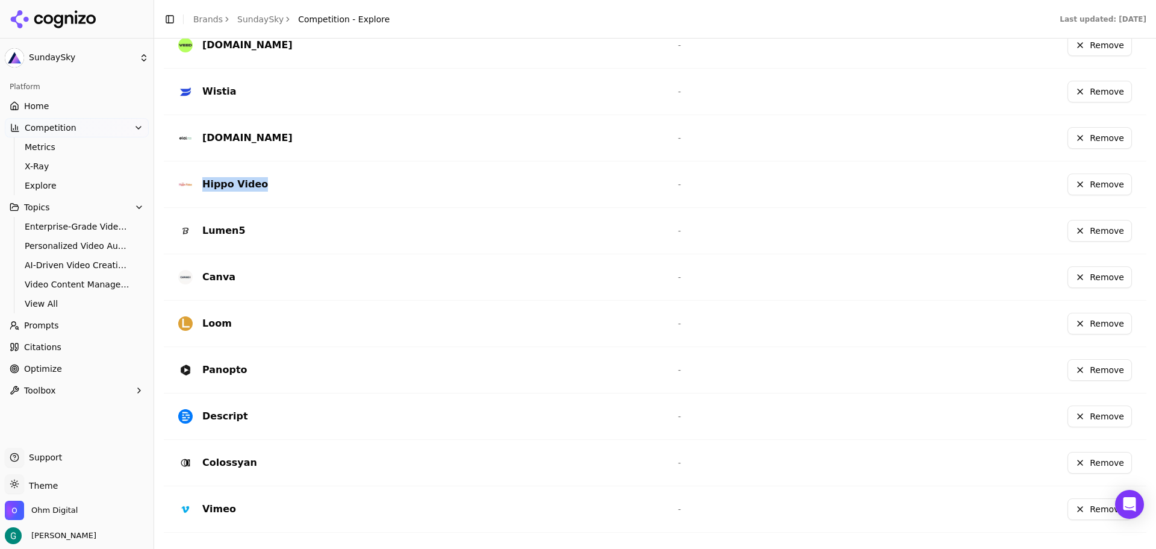
scroll to position [821, 0]
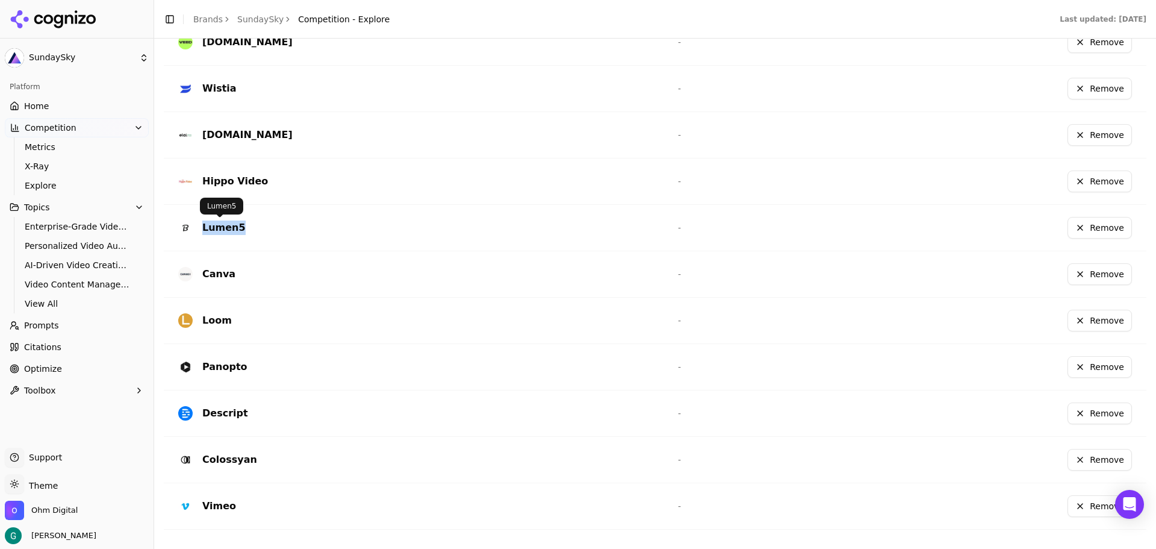
drag, startPoint x: 249, startPoint y: 228, endPoint x: 201, endPoint y: 226, distance: 48.2
click at [201, 226] on div "Lumen5" at bounding box center [418, 227] width 481 height 19
copy div "Lumen5"
drag, startPoint x: 254, startPoint y: 368, endPoint x: 192, endPoint y: 370, distance: 61.5
click at [192, 370] on div "Panopto" at bounding box center [418, 366] width 481 height 19
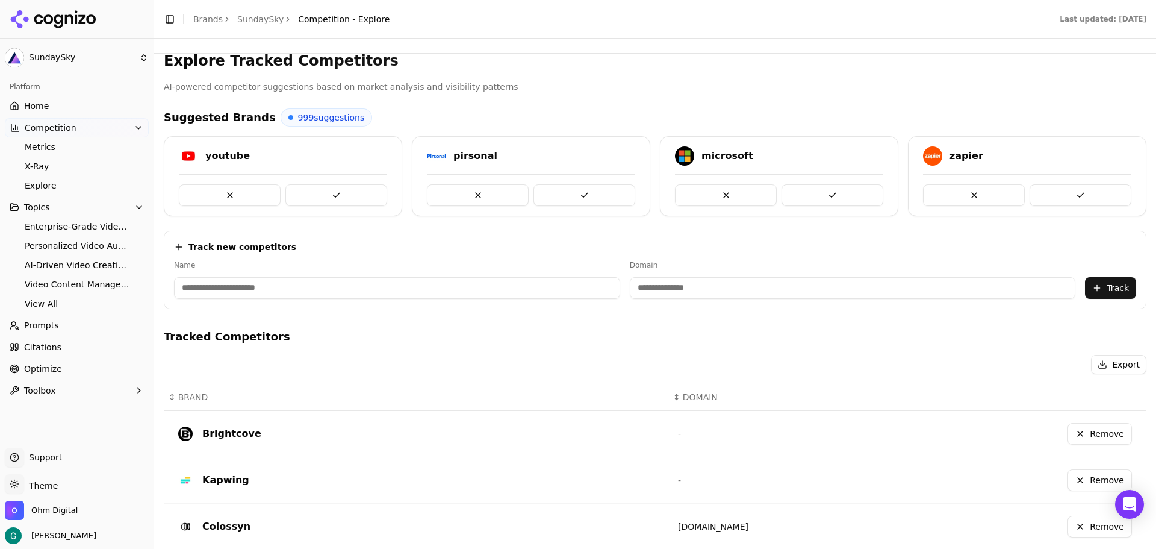
scroll to position [0, 0]
